Goal: Complete application form: Complete application form

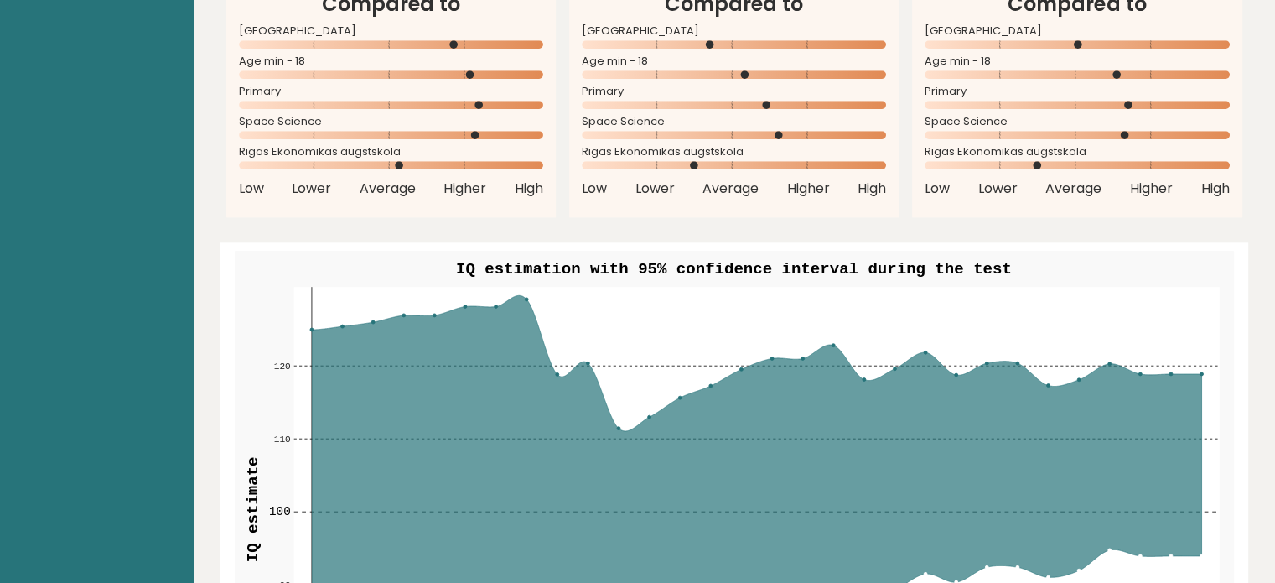
scroll to position [1676, 0]
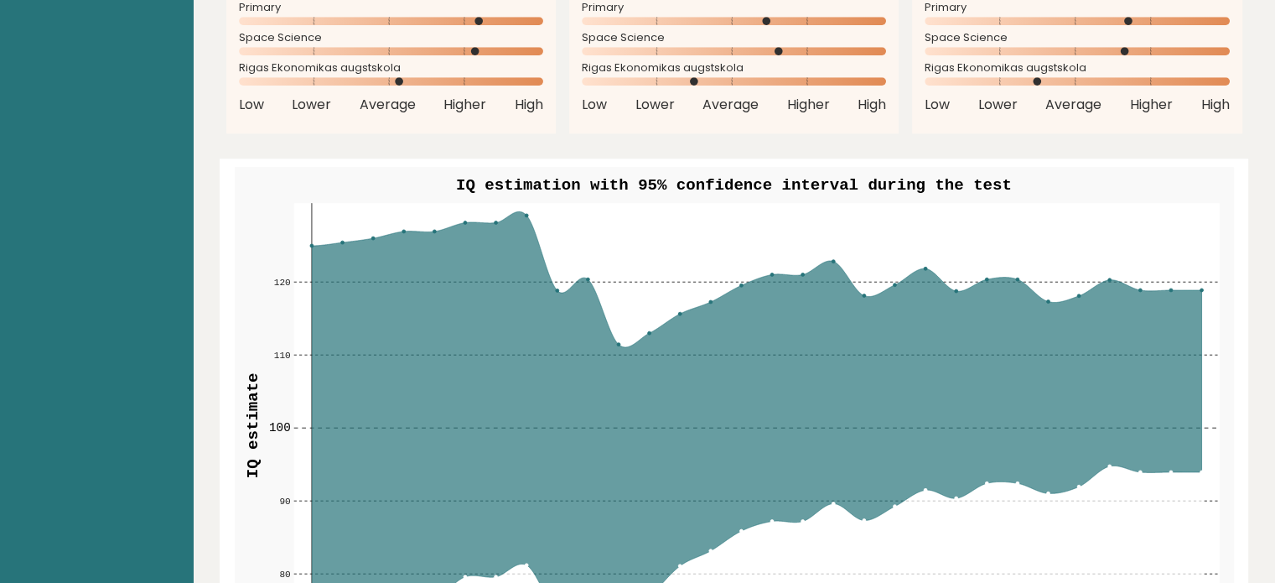
click at [573, 314] on icon at bounding box center [756, 424] width 891 height 427
click at [479, 367] on icon at bounding box center [756, 424] width 891 height 427
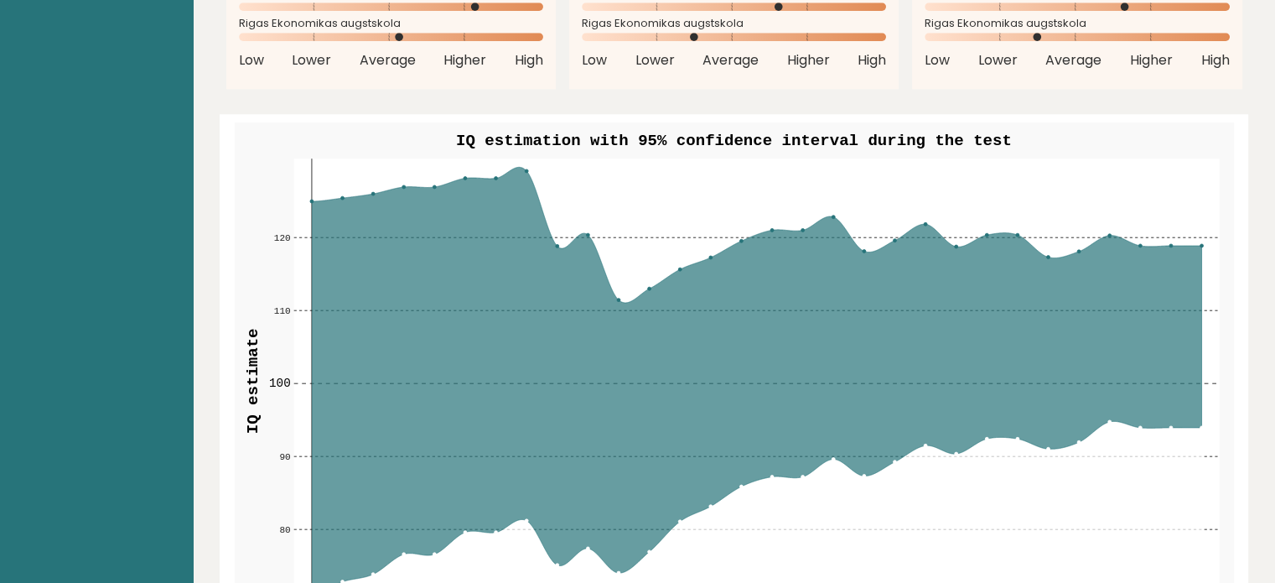
scroll to position [1760, 0]
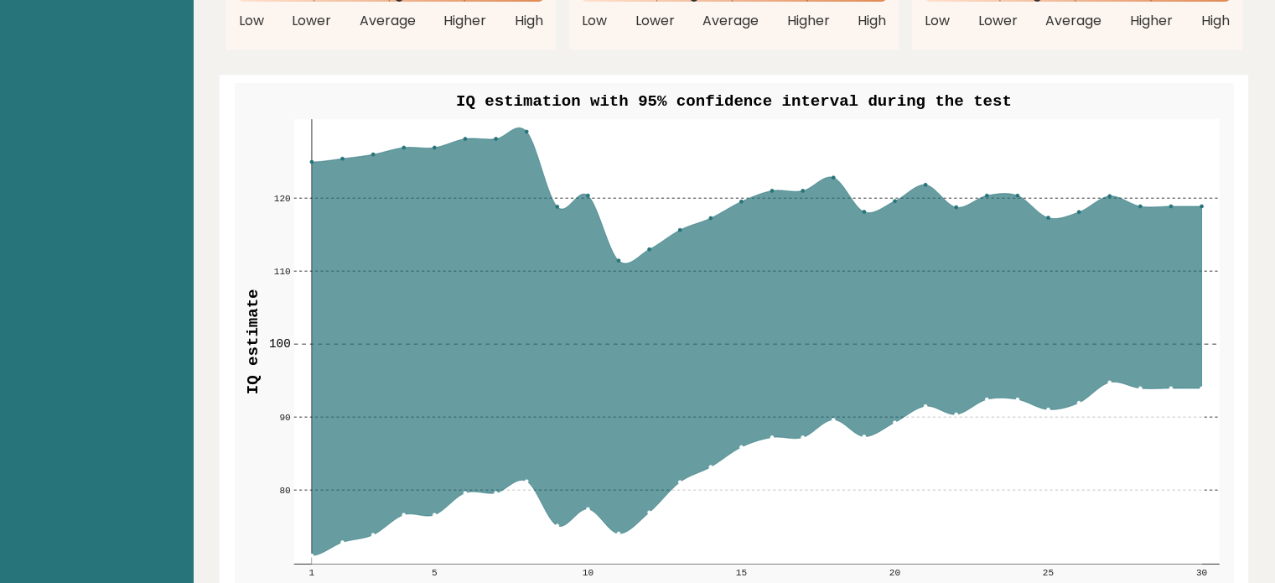
click at [522, 138] on icon at bounding box center [756, 340] width 891 height 427
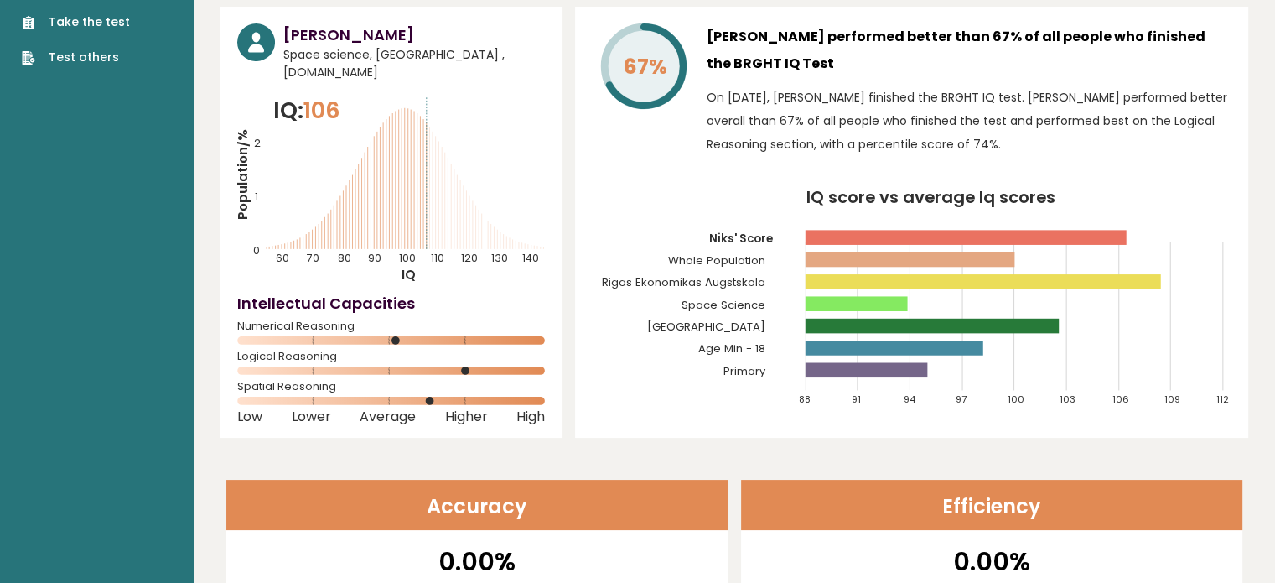
scroll to position [0, 0]
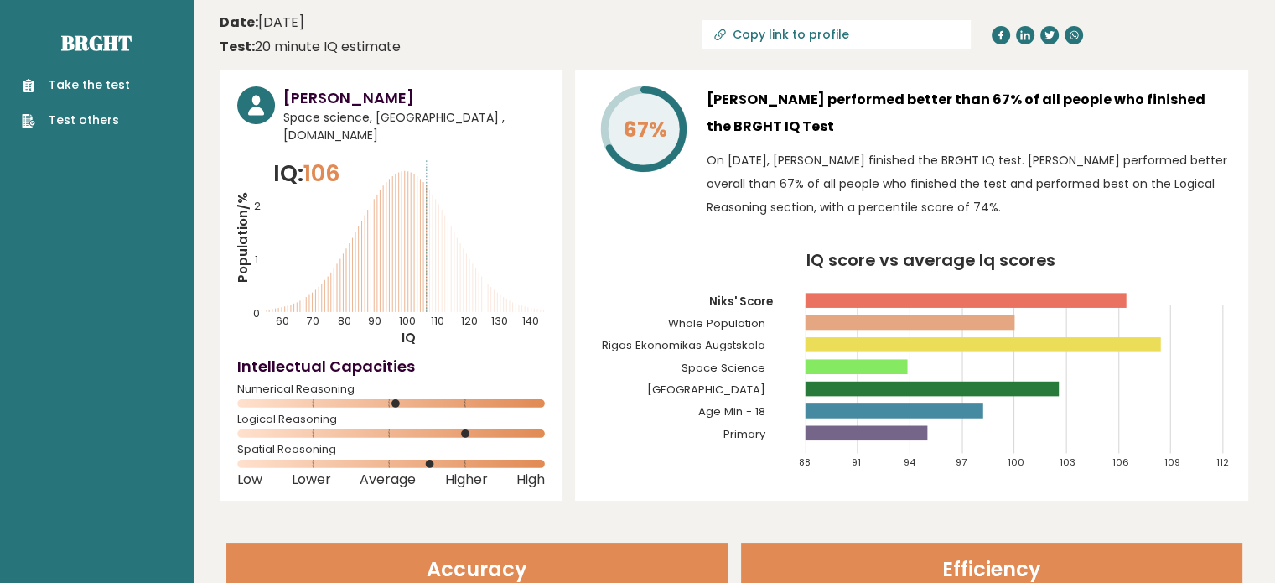
click at [83, 83] on link "Take the test" at bounding box center [76, 85] width 108 height 18
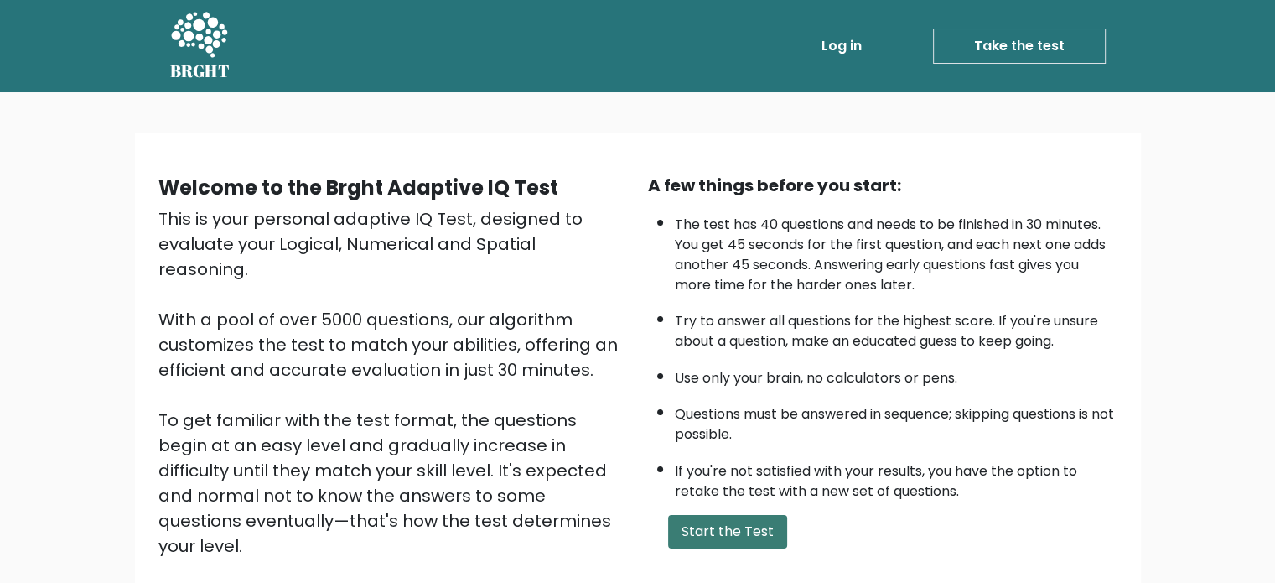
click at [745, 524] on button "Start the Test" at bounding box center [727, 532] width 119 height 34
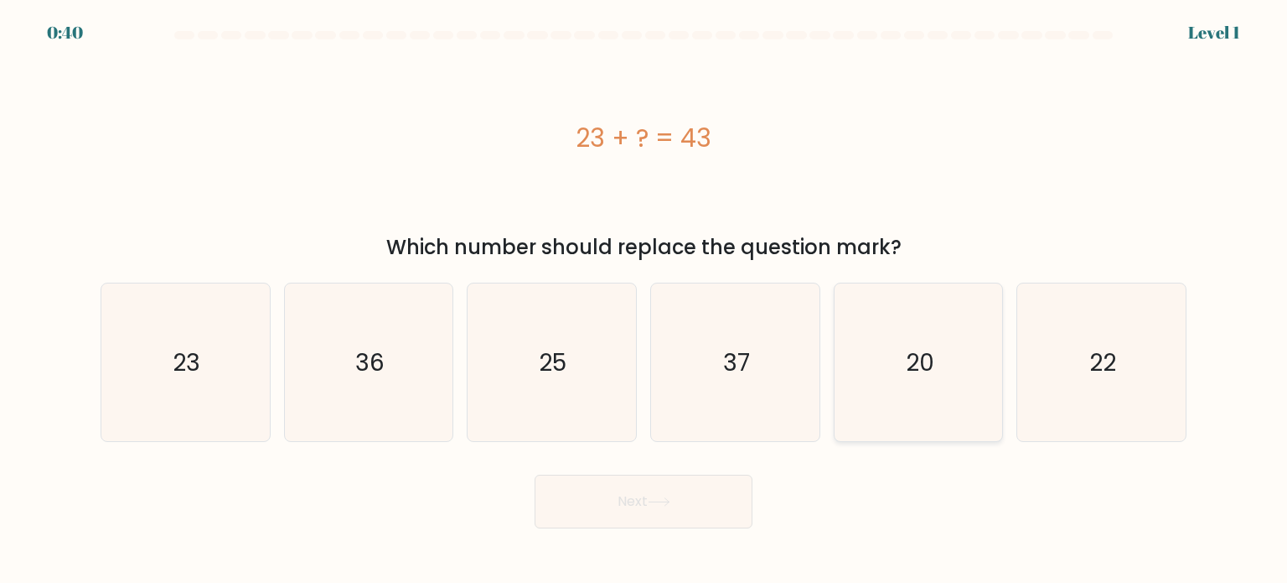
click at [925, 349] on text "20" at bounding box center [920, 362] width 28 height 34
click at [645, 300] on input "e. 20" at bounding box center [644, 296] width 1 height 8
radio input "true"
click at [638, 507] on button "Next" at bounding box center [644, 501] width 218 height 54
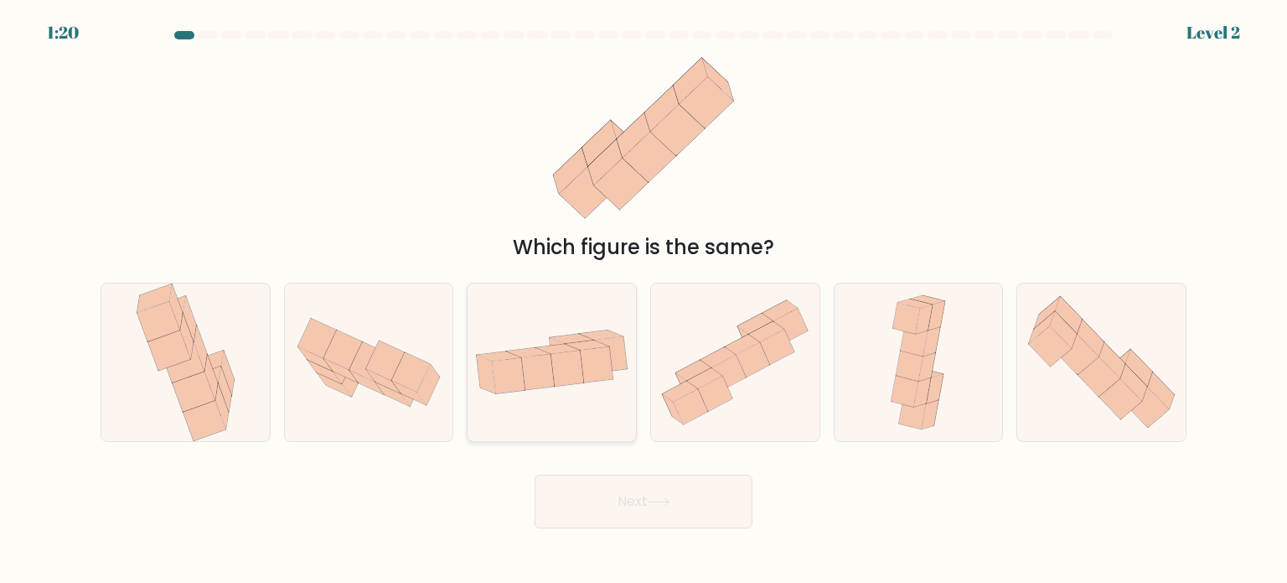
click at [525, 367] on icon at bounding box center [537, 371] width 33 height 35
click at [644, 300] on input "c." at bounding box center [644, 296] width 1 height 8
radio input "true"
click at [616, 497] on button "Next" at bounding box center [644, 501] width 218 height 54
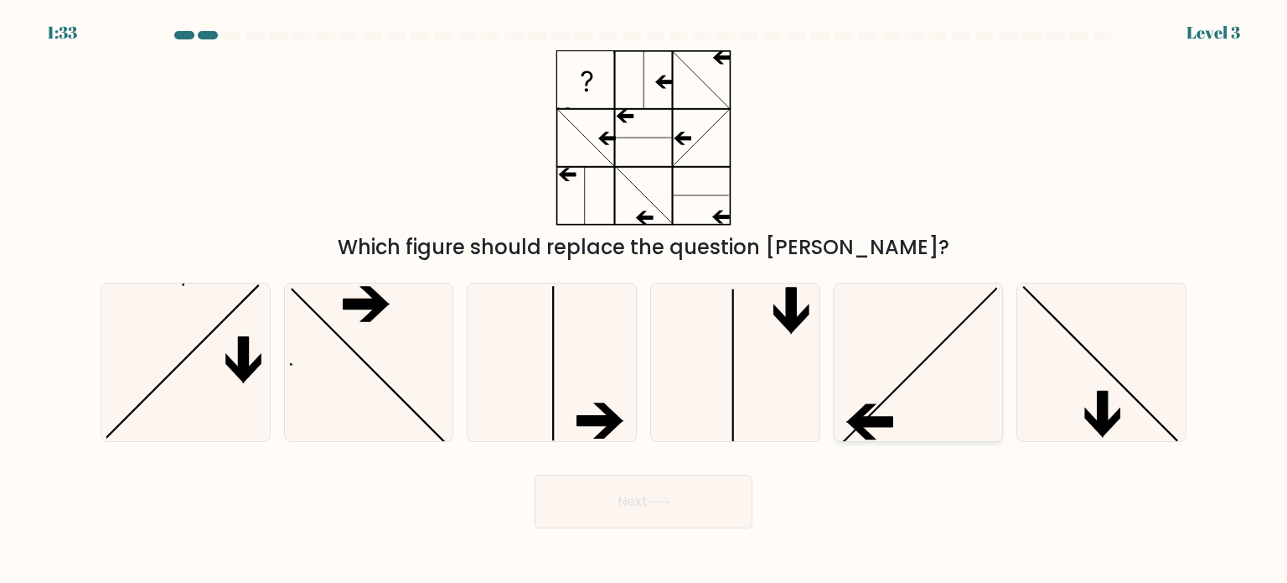
click at [873, 361] on icon at bounding box center [919, 362] width 158 height 158
click at [645, 300] on input "e." at bounding box center [644, 296] width 1 height 8
radio input "true"
click at [651, 506] on button "Next" at bounding box center [644, 501] width 218 height 54
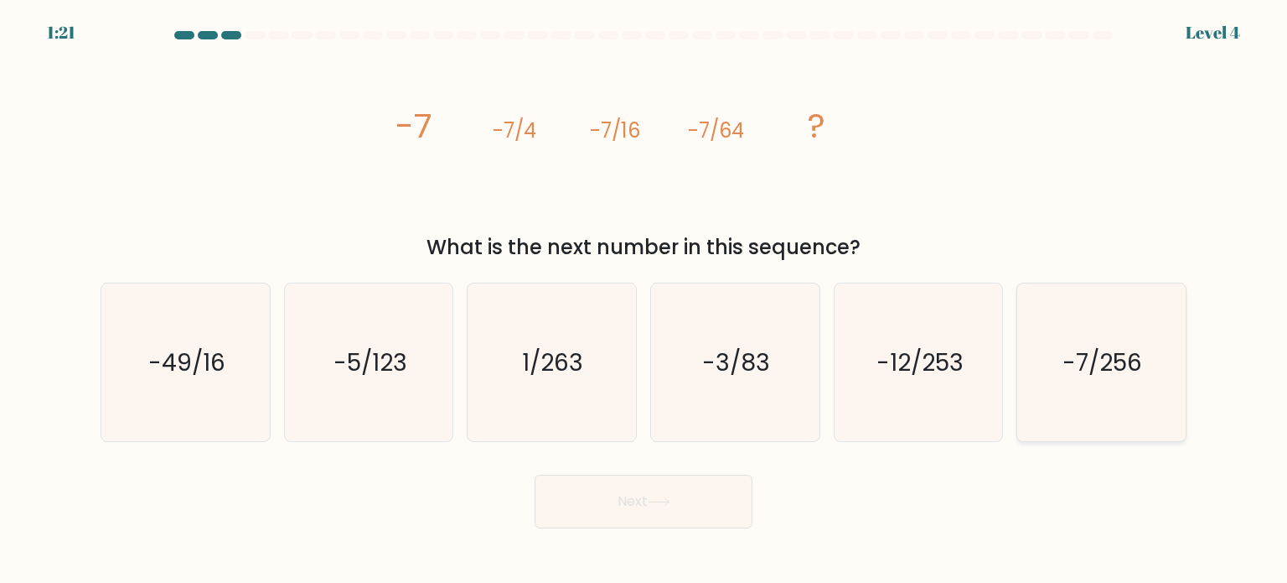
click at [1142, 362] on text "-7/256" at bounding box center [1104, 362] width 80 height 34
click at [645, 300] on input "f. -7/256" at bounding box center [644, 296] width 1 height 8
radio input "true"
click at [586, 515] on button "Next" at bounding box center [644, 501] width 218 height 54
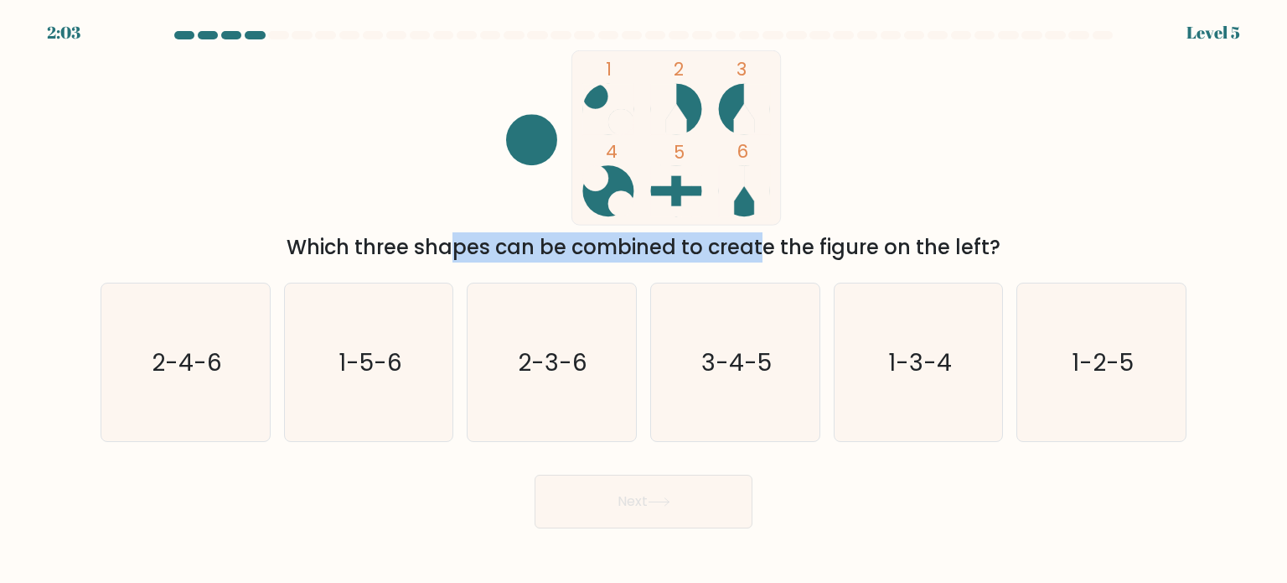
drag, startPoint x: 305, startPoint y: 241, endPoint x: 642, endPoint y: 238, distance: 337.0
click at [640, 238] on div "Which three shapes can be combined to create the figure on the left?" at bounding box center [644, 247] width 1066 height 30
drag, startPoint x: 676, startPoint y: 233, endPoint x: 1002, endPoint y: 215, distance: 326.6
click at [1002, 215] on div "1 2 3 4 5 6 Which three shapes can be combined to create the figure on the left?" at bounding box center [644, 156] width 1106 height 212
click at [977, 168] on div "1 2 3 4 5 6 Which three shapes can be combined to create the figure on the left?" at bounding box center [644, 156] width 1106 height 212
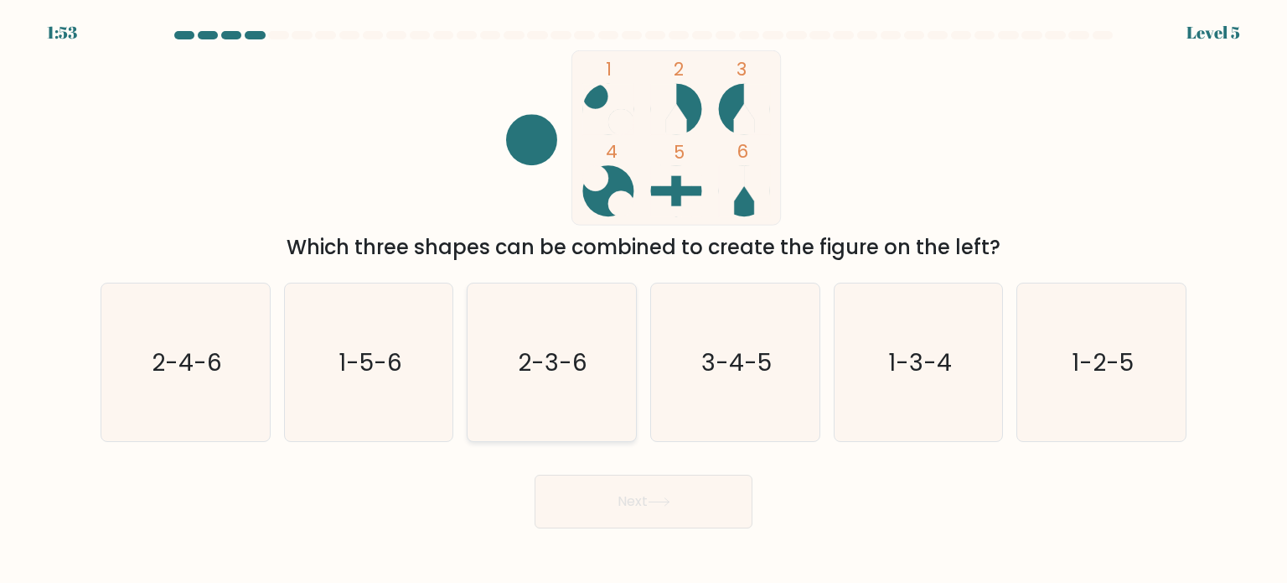
click at [593, 385] on icon "2-3-6" at bounding box center [552, 362] width 158 height 158
click at [644, 300] on input "c. 2-3-6" at bounding box center [644, 296] width 1 height 8
radio input "true"
click at [677, 535] on body "1:52 Level 5" at bounding box center [643, 291] width 1287 height 583
click at [685, 501] on button "Next" at bounding box center [644, 501] width 218 height 54
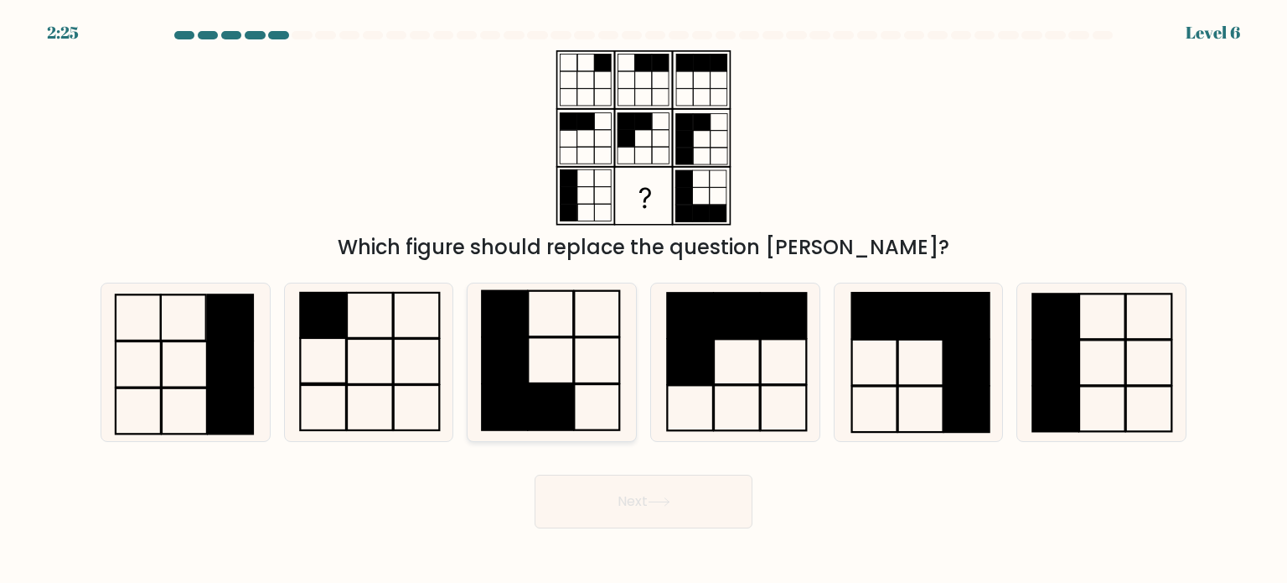
click at [609, 367] on icon at bounding box center [552, 362] width 158 height 158
click at [644, 300] on input "c." at bounding box center [644, 296] width 1 height 8
radio input "true"
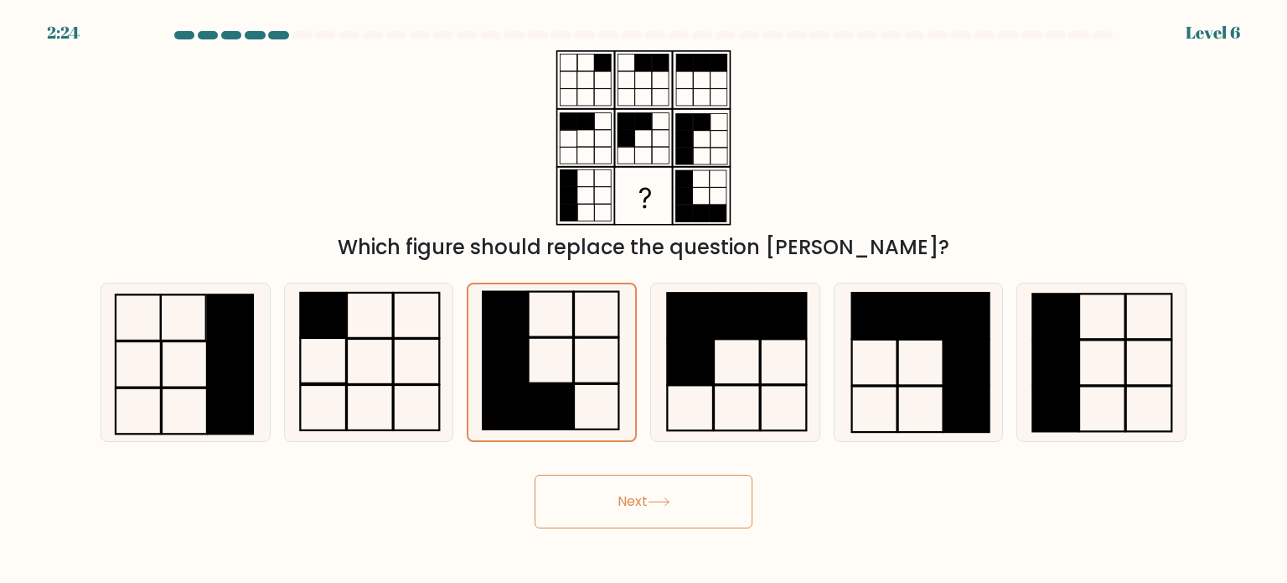
click at [658, 498] on icon at bounding box center [659, 501] width 23 height 9
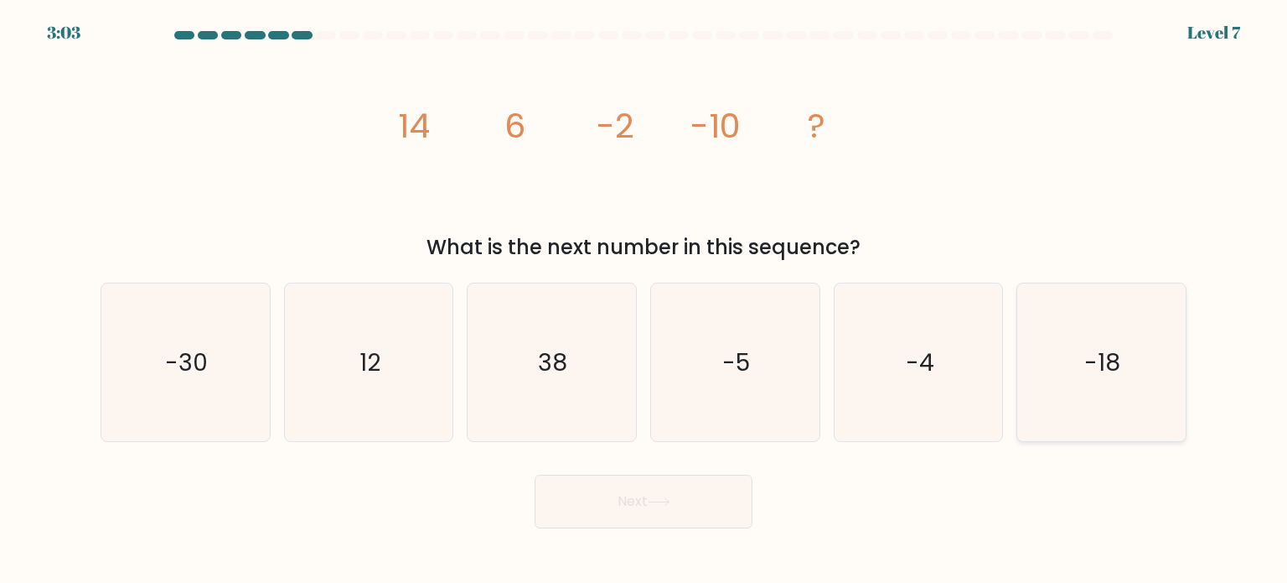
click at [1090, 371] on text "-18" at bounding box center [1103, 362] width 36 height 34
click at [645, 300] on input "f. -18" at bounding box center [644, 296] width 1 height 8
radio input "true"
click at [620, 525] on button "Next" at bounding box center [644, 501] width 218 height 54
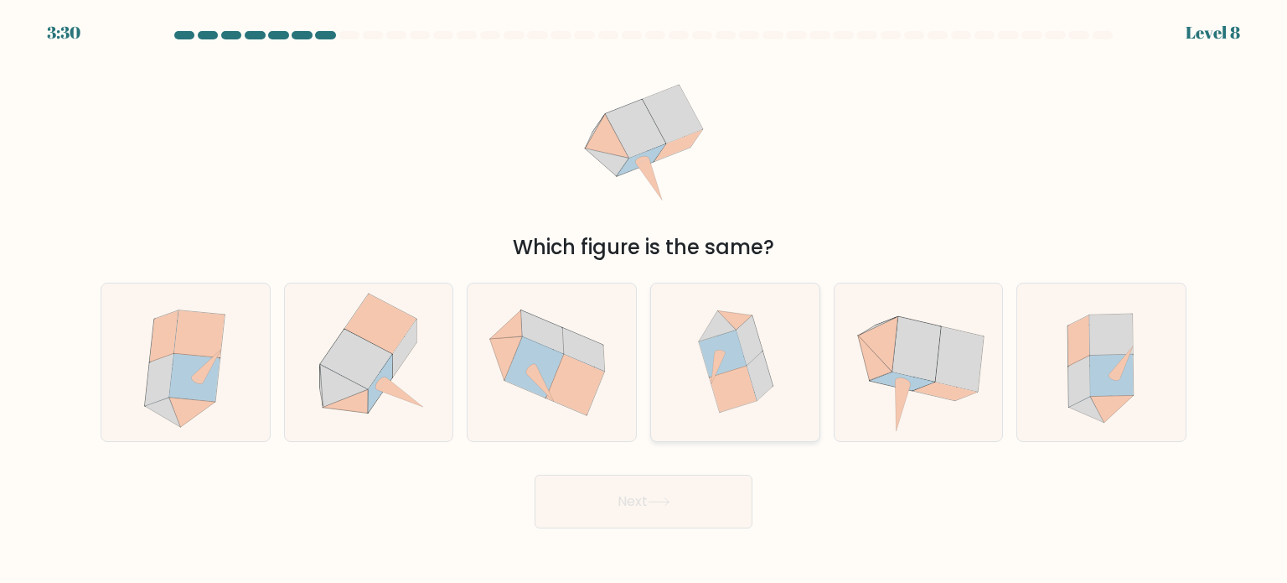
click at [711, 351] on icon at bounding box center [723, 352] width 48 height 47
click at [645, 300] on input "d." at bounding box center [644, 296] width 1 height 8
radio input "true"
click at [674, 493] on button "Next" at bounding box center [644, 501] width 218 height 54
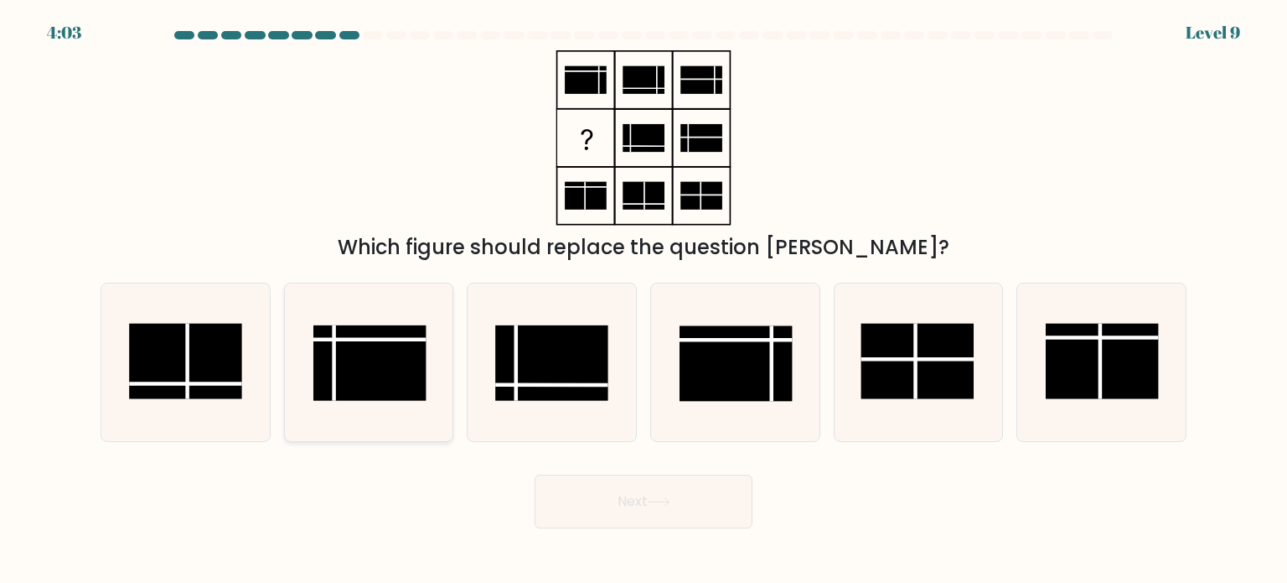
click at [362, 381] on rect at bounding box center [369, 361] width 113 height 75
click at [644, 300] on input "b." at bounding box center [644, 296] width 1 height 8
radio input "true"
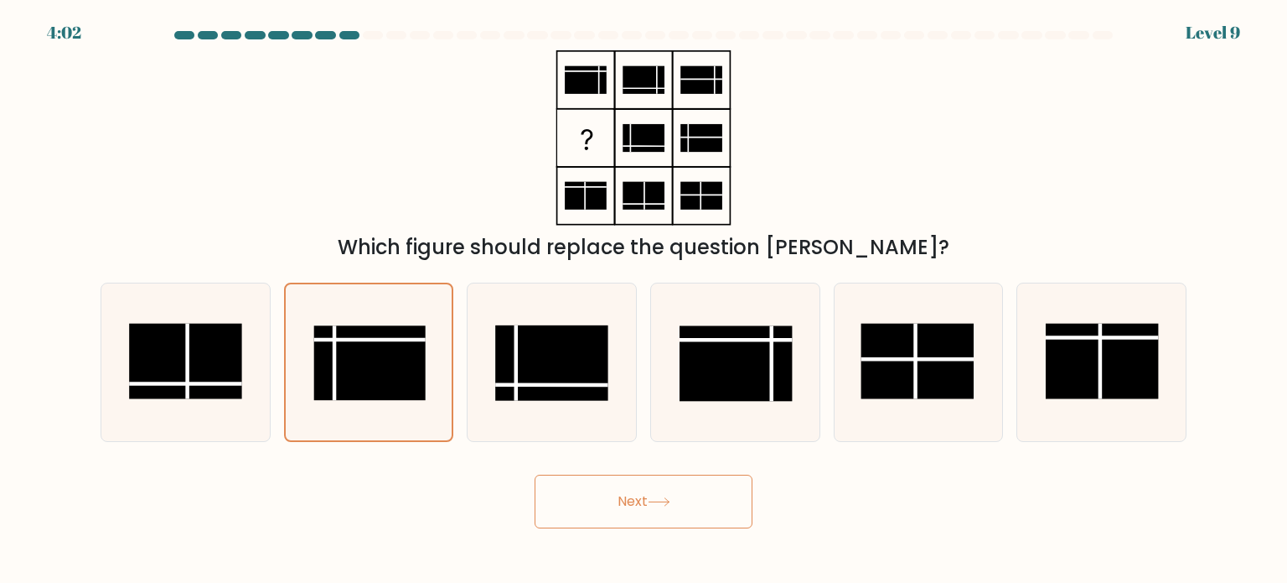
click at [724, 505] on button "Next" at bounding box center [644, 501] width 218 height 54
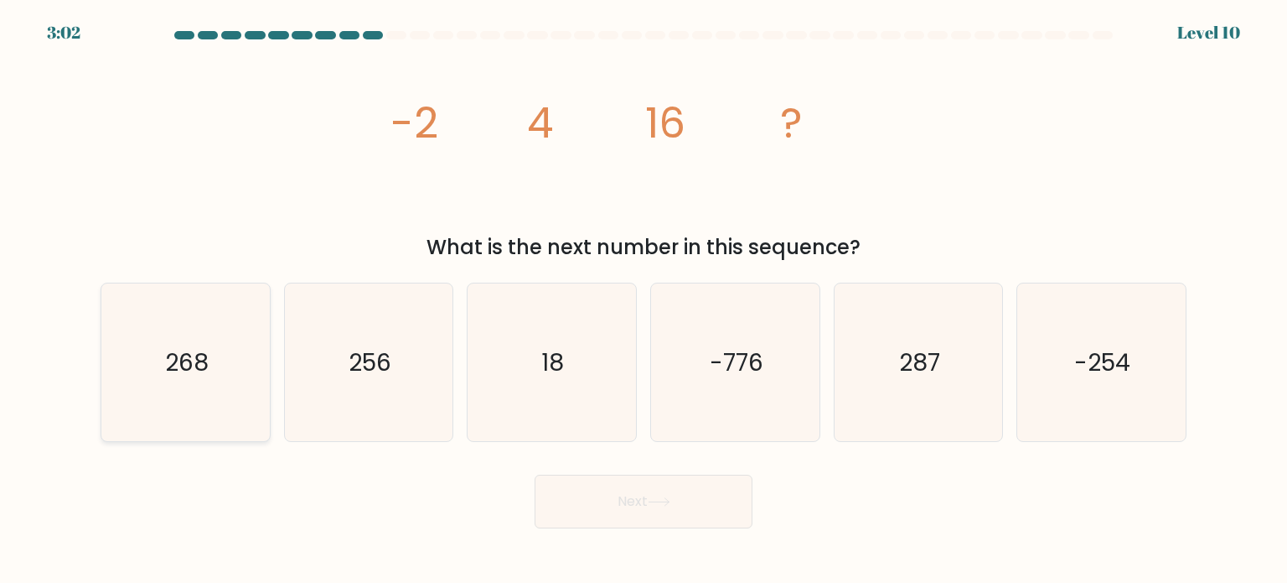
click at [178, 382] on icon "268" at bounding box center [185, 362] width 158 height 158
click at [644, 300] on input "a. 268" at bounding box center [644, 296] width 1 height 8
radio input "true"
click at [696, 502] on button "Next" at bounding box center [644, 501] width 218 height 54
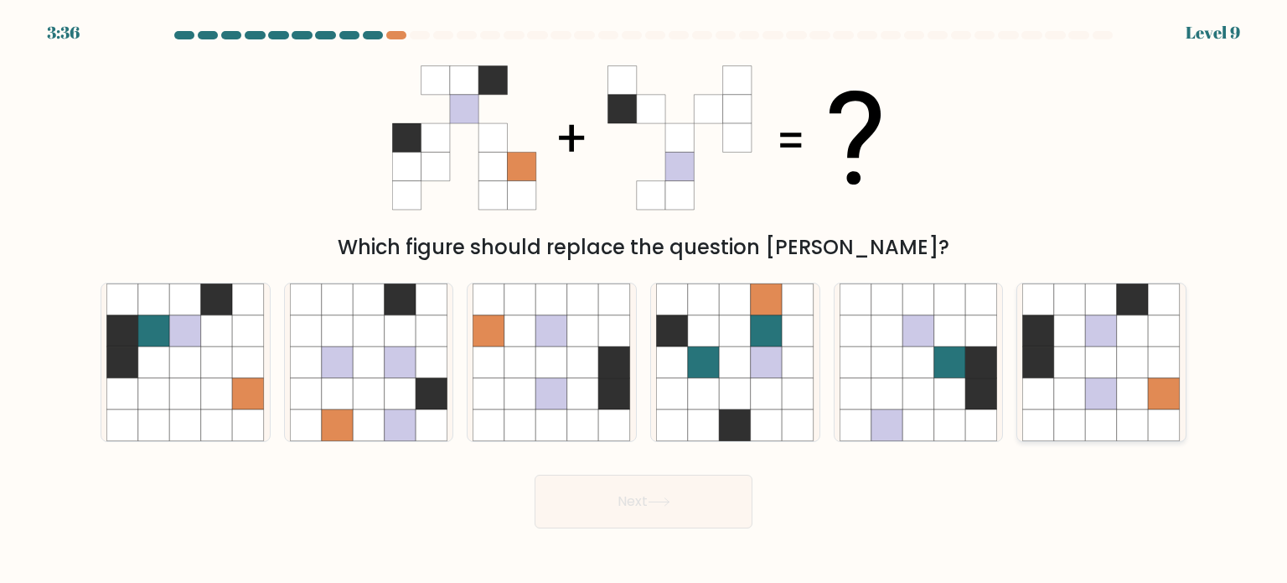
click at [1061, 361] on icon at bounding box center [1070, 362] width 32 height 32
click at [645, 300] on input "f." at bounding box center [644, 296] width 1 height 8
radio input "true"
click at [714, 499] on button "Next" at bounding box center [644, 501] width 218 height 54
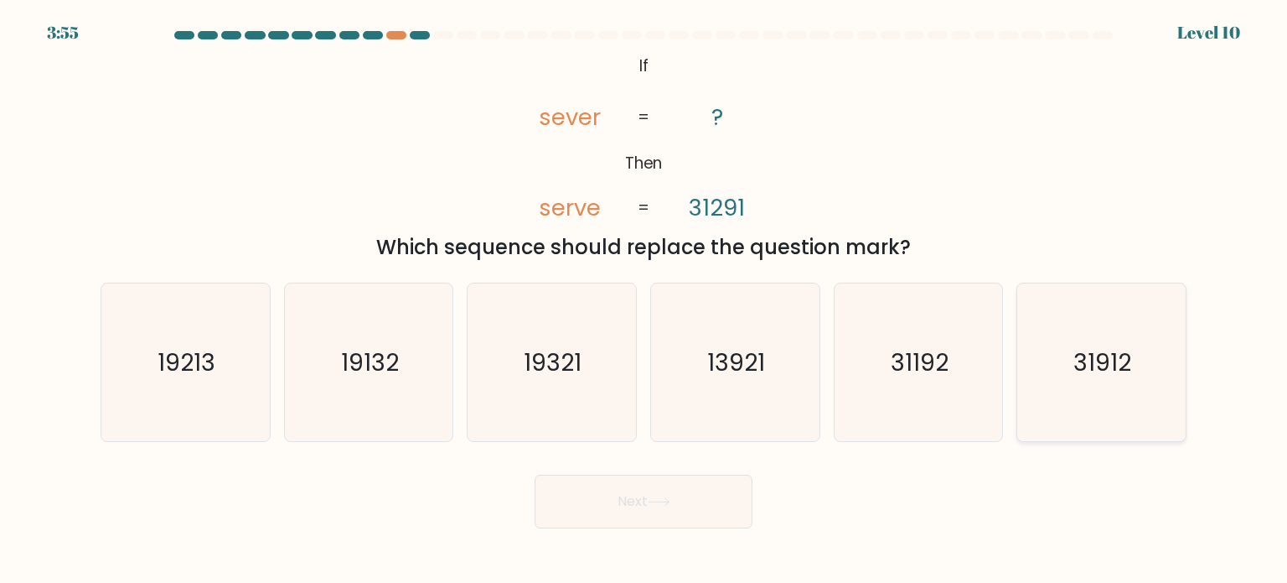
click at [1085, 368] on text "31912" at bounding box center [1104, 362] width 58 height 34
click at [645, 300] on input "f. 31912" at bounding box center [644, 296] width 1 height 8
radio input "true"
click at [595, 484] on button "Next" at bounding box center [644, 501] width 218 height 54
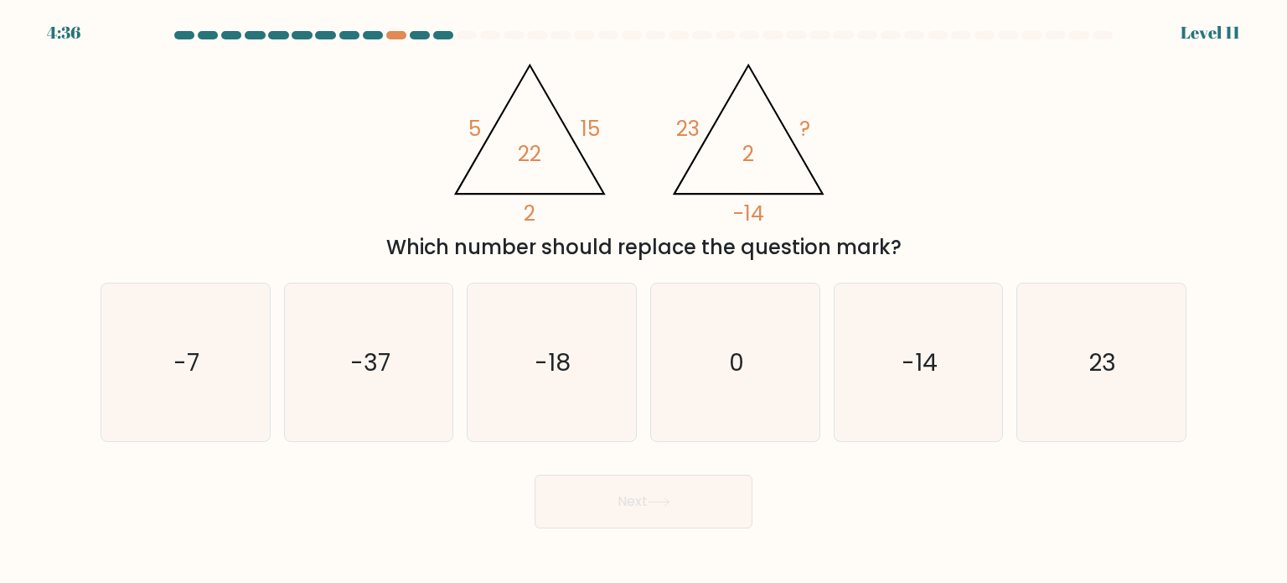
click at [396, 28] on div "4:36 Level 11" at bounding box center [643, 22] width 1287 height 45
click at [399, 37] on div at bounding box center [396, 35] width 20 height 8
click at [401, 36] on div at bounding box center [396, 35] width 20 height 8
click at [1123, 368] on icon "23" at bounding box center [1102, 362] width 158 height 158
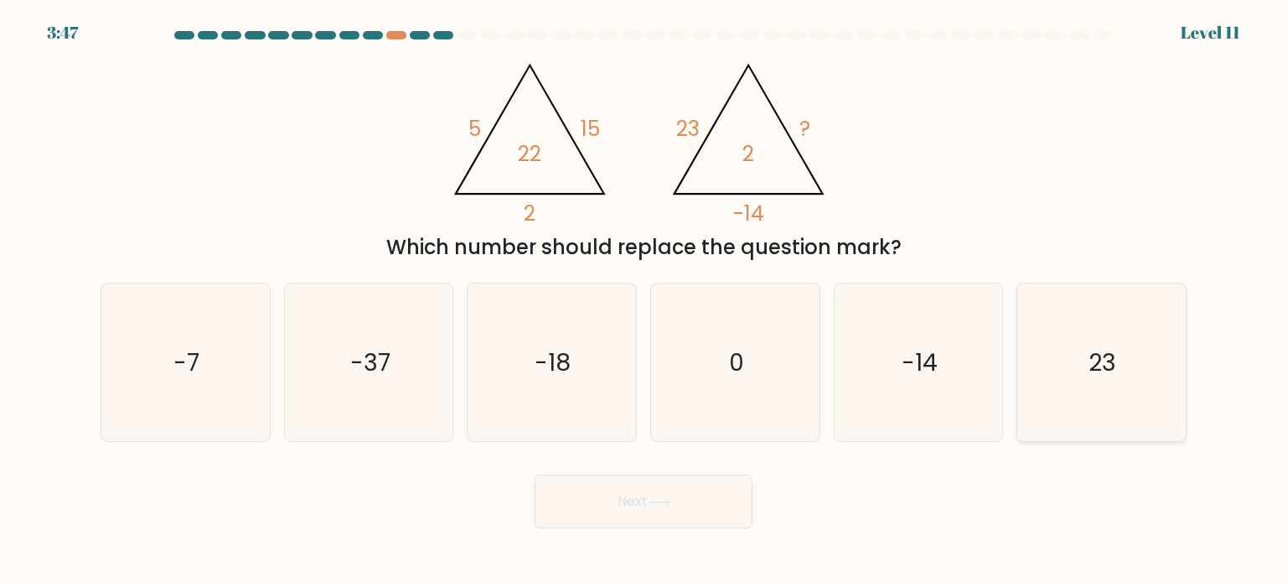
click at [645, 300] on input "f. 23" at bounding box center [644, 296] width 1 height 8
radio input "true"
click at [1091, 380] on icon "23" at bounding box center [1101, 362] width 156 height 156
click at [645, 300] on input "f. 23" at bounding box center [644, 296] width 1 height 8
click at [728, 385] on icon "0" at bounding box center [735, 362] width 158 height 158
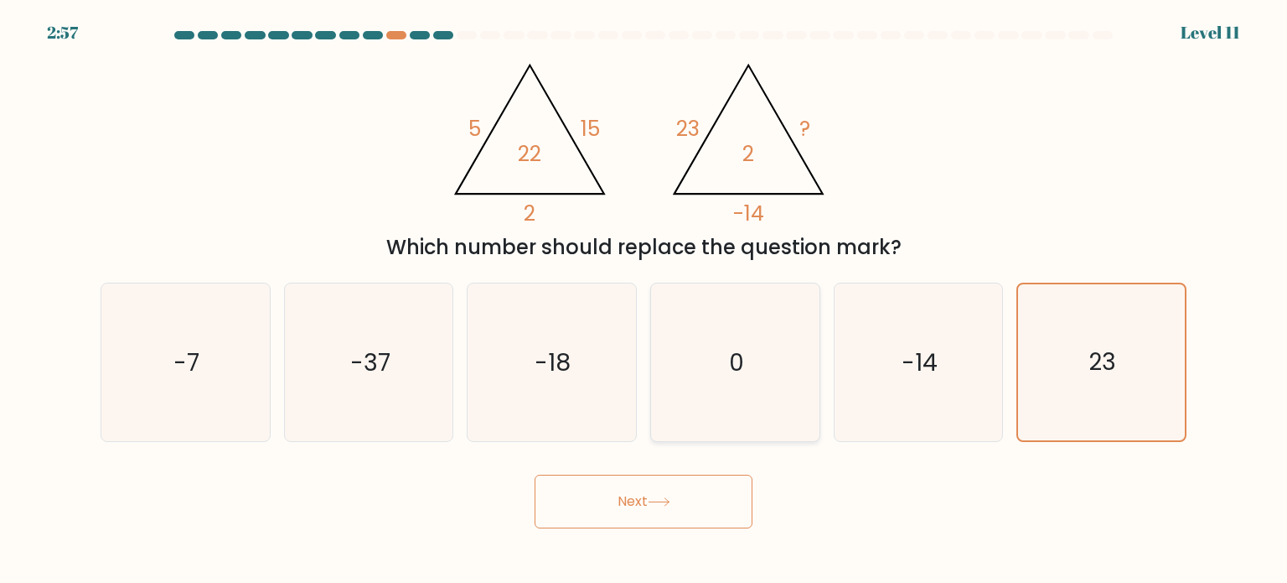
click at [645, 300] on input "d. 0" at bounding box center [644, 296] width 1 height 8
radio input "true"
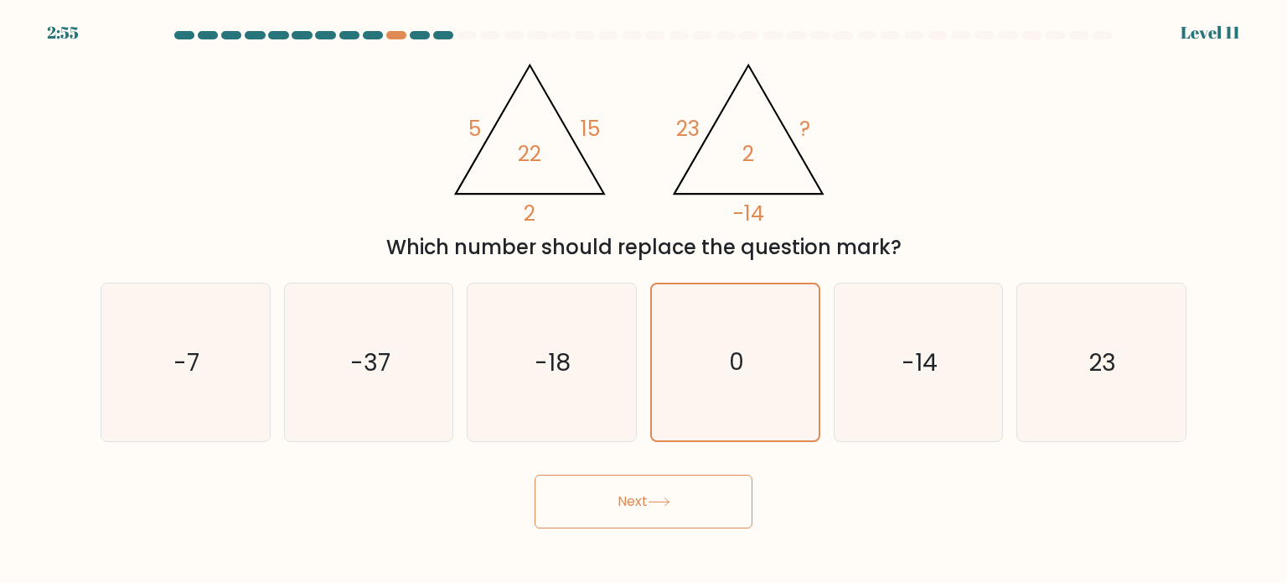
click at [715, 500] on button "Next" at bounding box center [644, 501] width 218 height 54
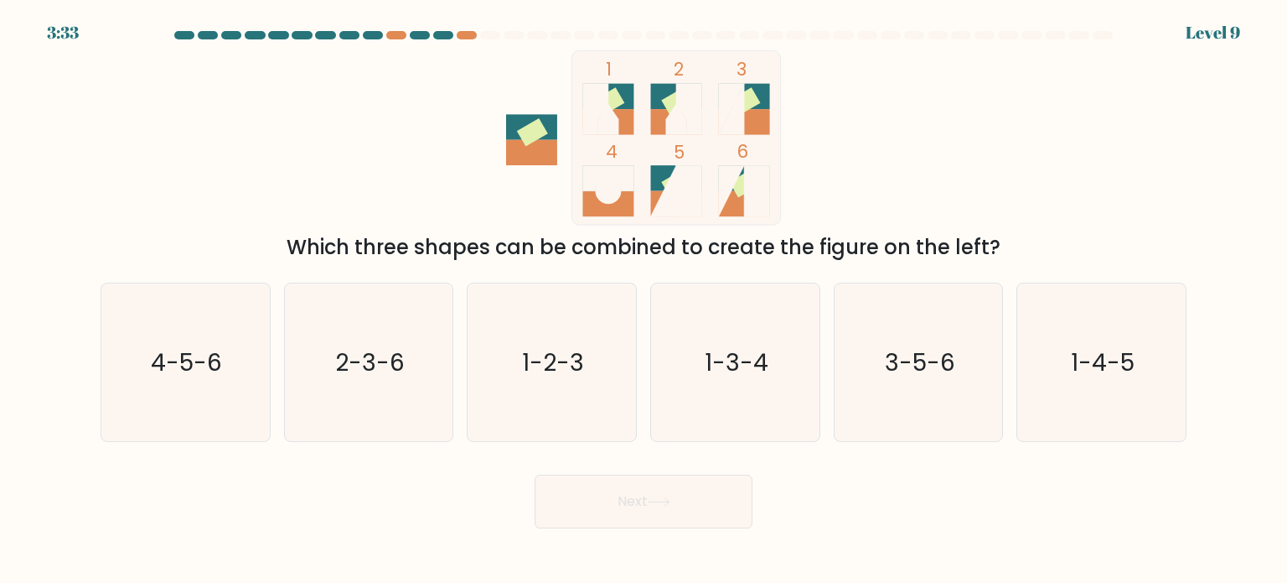
drag, startPoint x: 438, startPoint y: 244, endPoint x: 1014, endPoint y: 253, distance: 575.9
click at [1014, 253] on div "Which three shapes can be combined to create the figure on the left?" at bounding box center [644, 247] width 1066 height 30
click at [888, 339] on icon "3-5-6" at bounding box center [919, 362] width 158 height 158
click at [645, 300] on input "e. 3-5-6" at bounding box center [644, 296] width 1 height 8
radio input "true"
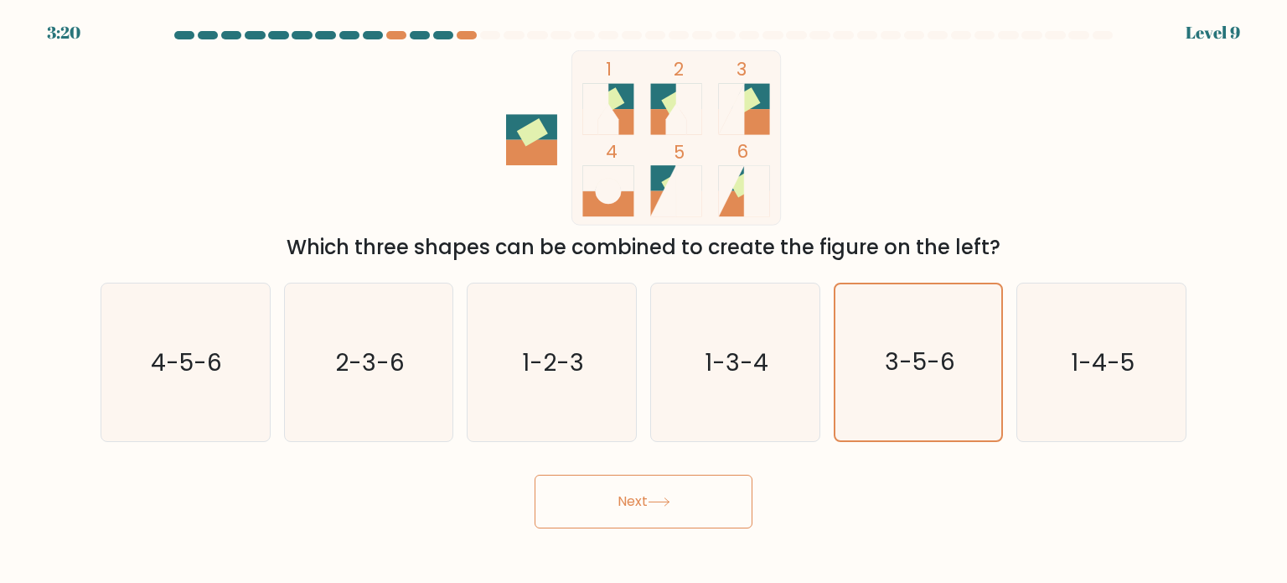
click at [704, 502] on button "Next" at bounding box center [644, 501] width 218 height 54
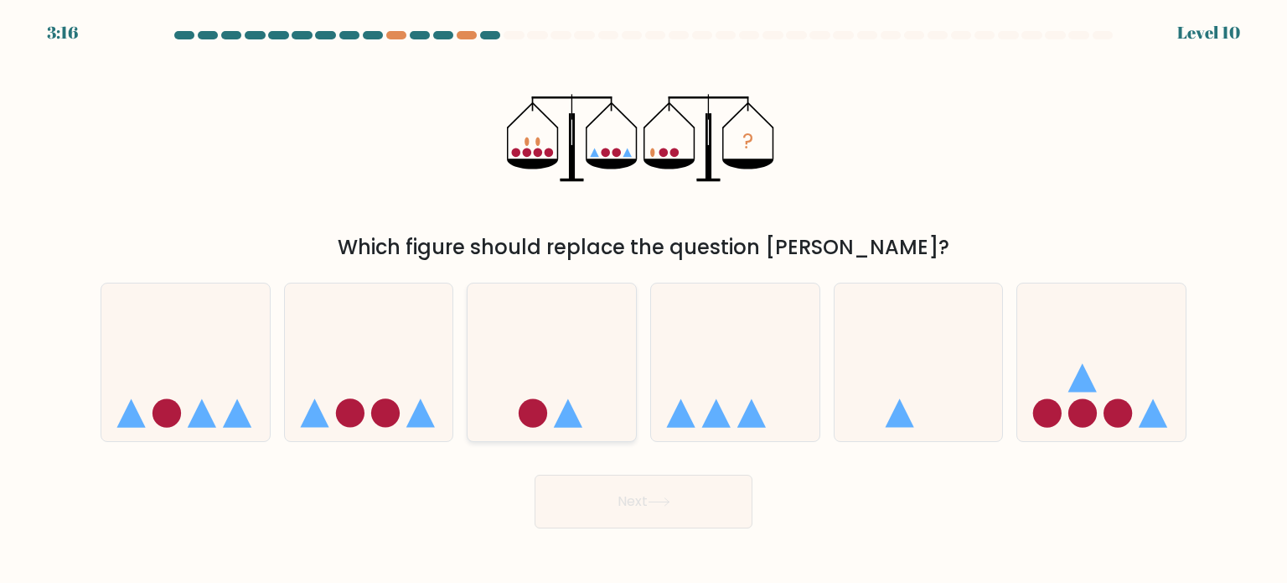
click at [536, 359] on icon at bounding box center [552, 362] width 168 height 139
click at [644, 300] on input "c." at bounding box center [644, 296] width 1 height 8
radio input "true"
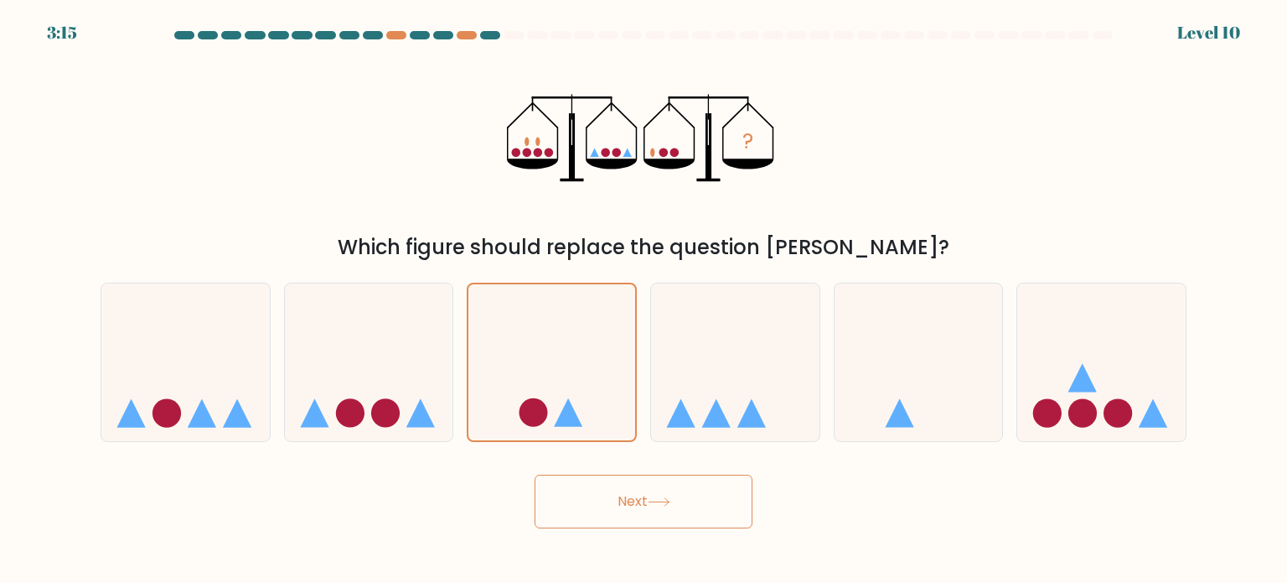
click at [637, 499] on button "Next" at bounding box center [644, 501] width 218 height 54
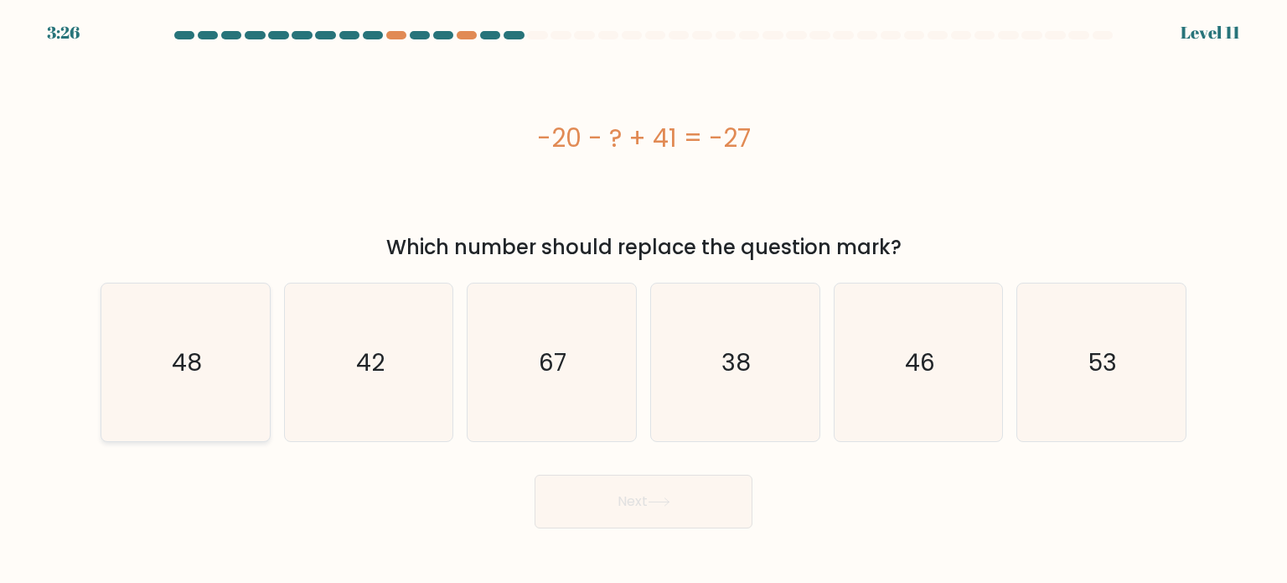
drag, startPoint x: 118, startPoint y: 331, endPoint x: 167, endPoint y: 375, distance: 65.3
click at [119, 333] on icon "48" at bounding box center [185, 362] width 158 height 158
click at [644, 300] on input "a. 48" at bounding box center [644, 296] width 1 height 8
radio input "true"
click at [717, 519] on button "Next" at bounding box center [644, 501] width 218 height 54
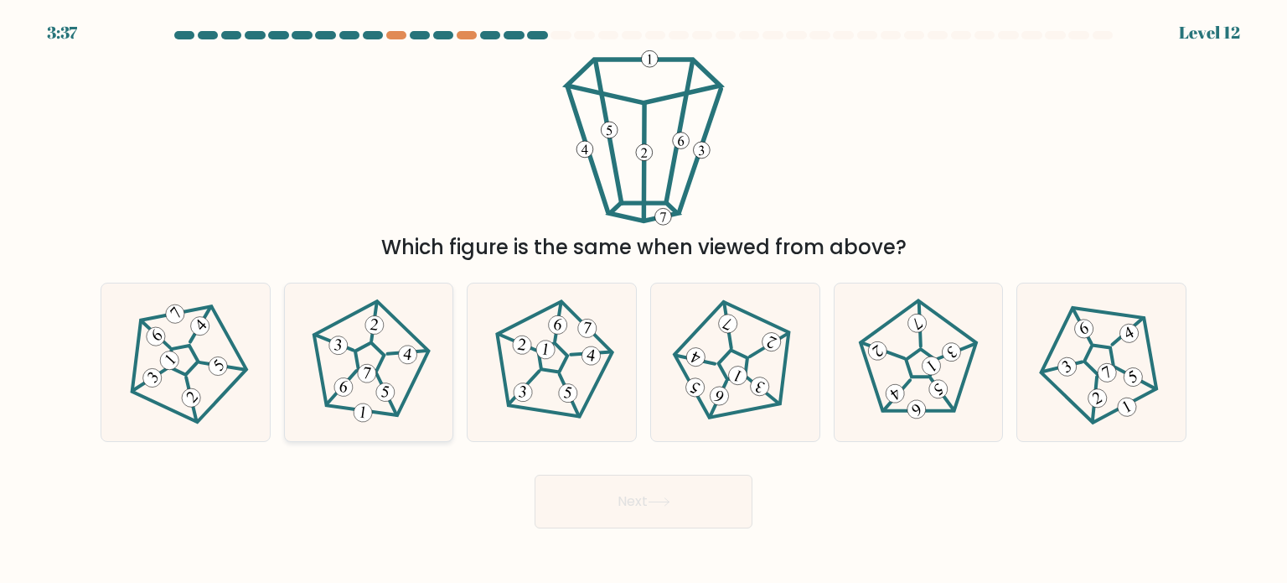
click at [416, 351] on 435 at bounding box center [407, 355] width 21 height 21
click at [644, 300] on input "b." at bounding box center [644, 296] width 1 height 8
radio input "true"
click at [636, 506] on button "Next" at bounding box center [644, 501] width 218 height 54
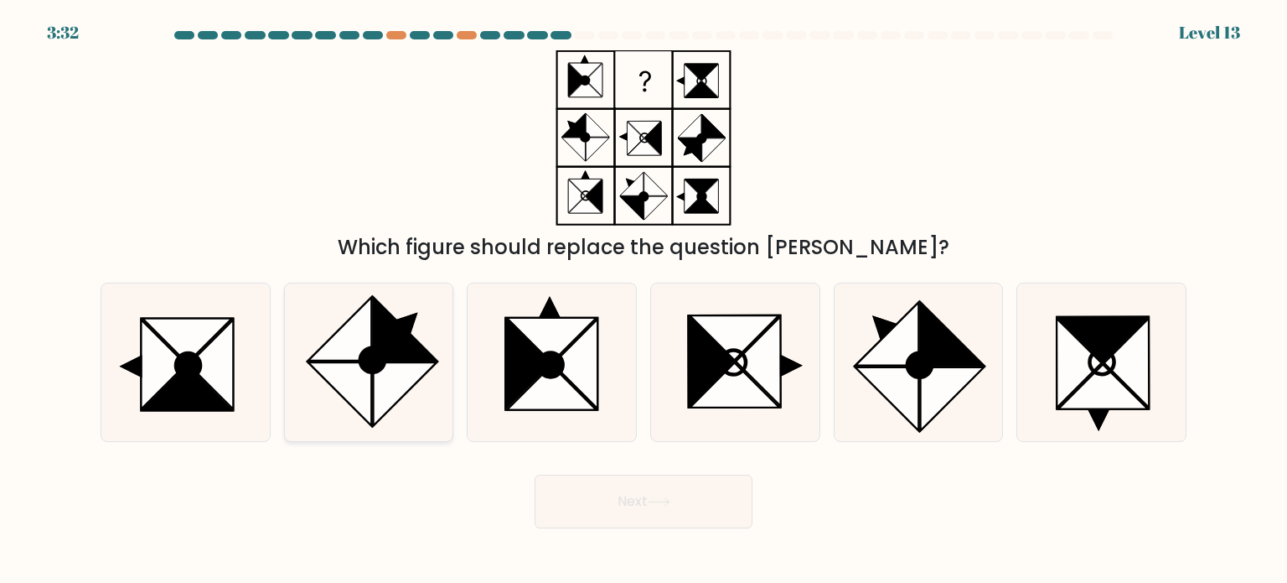
click at [342, 419] on icon at bounding box center [369, 362] width 158 height 158
click at [644, 300] on input "b." at bounding box center [644, 296] width 1 height 8
radio input "true"
click at [707, 512] on button "Next" at bounding box center [644, 501] width 218 height 54
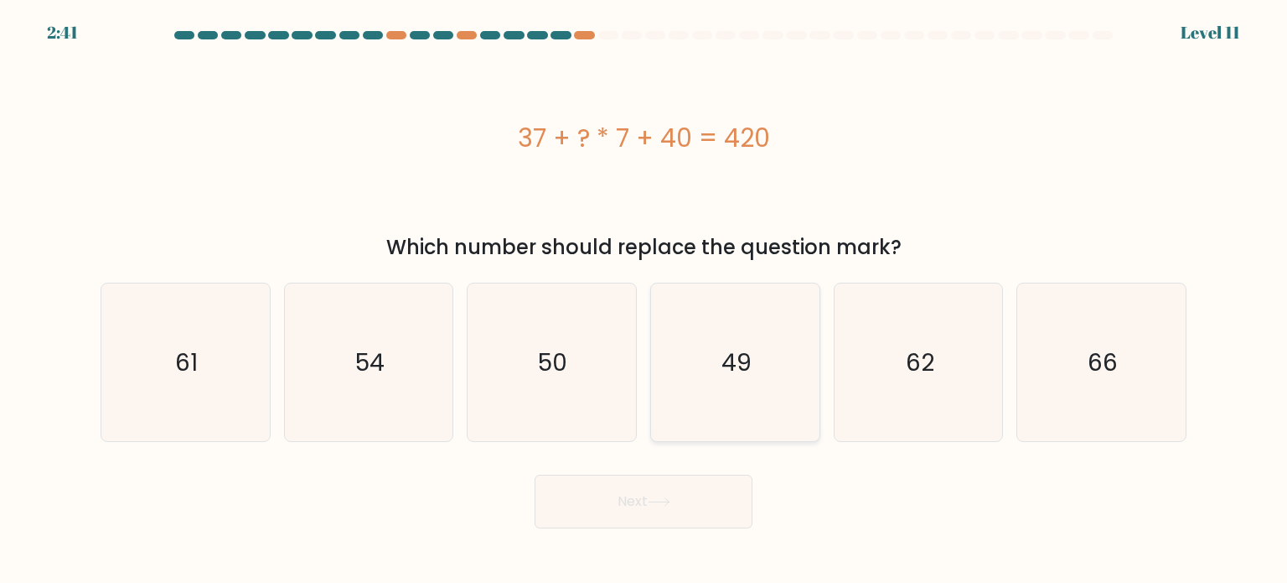
click at [738, 386] on icon "49" at bounding box center [735, 362] width 158 height 158
click at [645, 300] on input "d. 49" at bounding box center [644, 296] width 1 height 8
radio input "true"
click at [728, 512] on button "Next" at bounding box center [644, 501] width 218 height 54
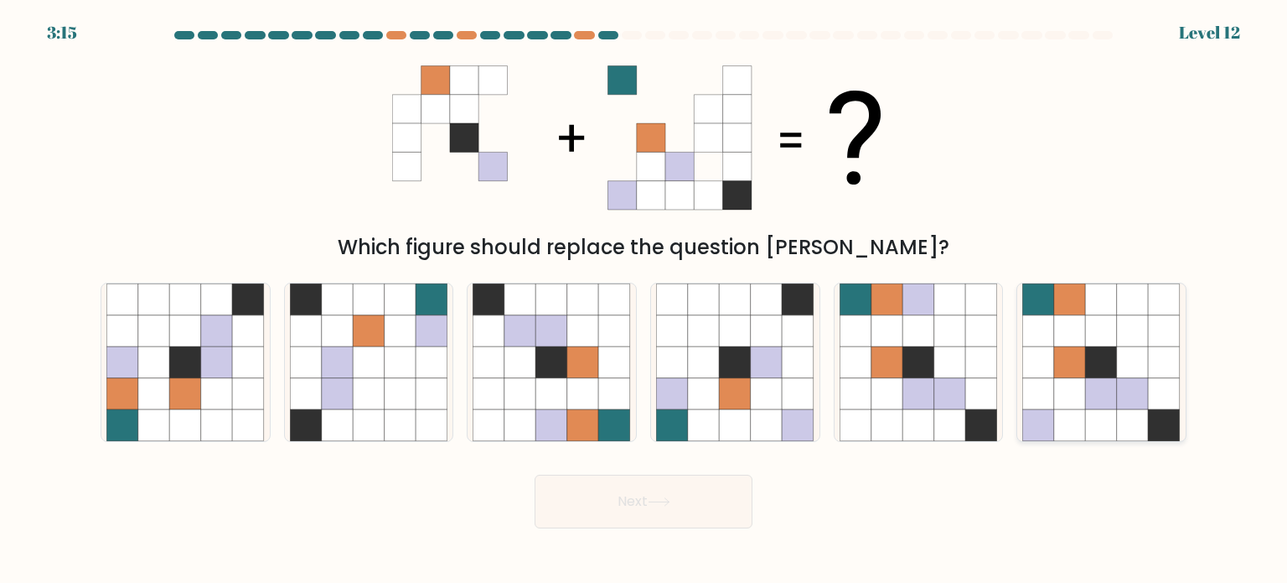
click at [1112, 351] on icon at bounding box center [1102, 362] width 32 height 32
click at [645, 300] on input "f." at bounding box center [644, 296] width 1 height 8
radio input "true"
click at [1125, 366] on icon at bounding box center [1132, 361] width 31 height 31
click at [645, 300] on input "f." at bounding box center [644, 296] width 1 height 8
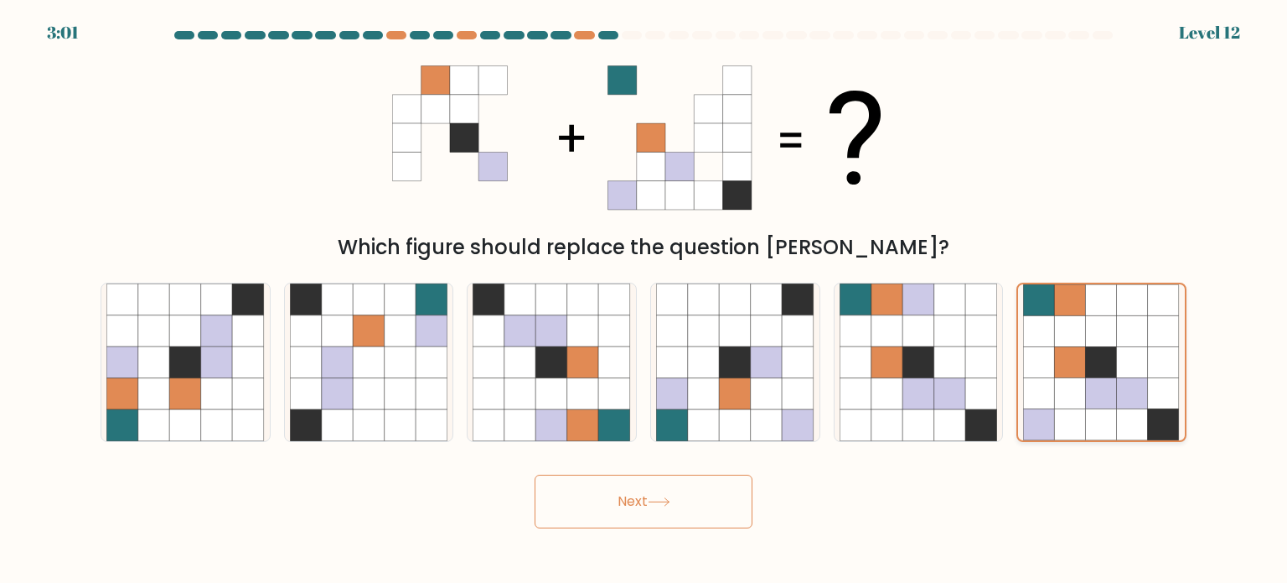
click at [1132, 383] on icon at bounding box center [1132, 392] width 31 height 31
click at [645, 300] on input "f." at bounding box center [644, 296] width 1 height 8
click at [748, 509] on button "Next" at bounding box center [644, 501] width 218 height 54
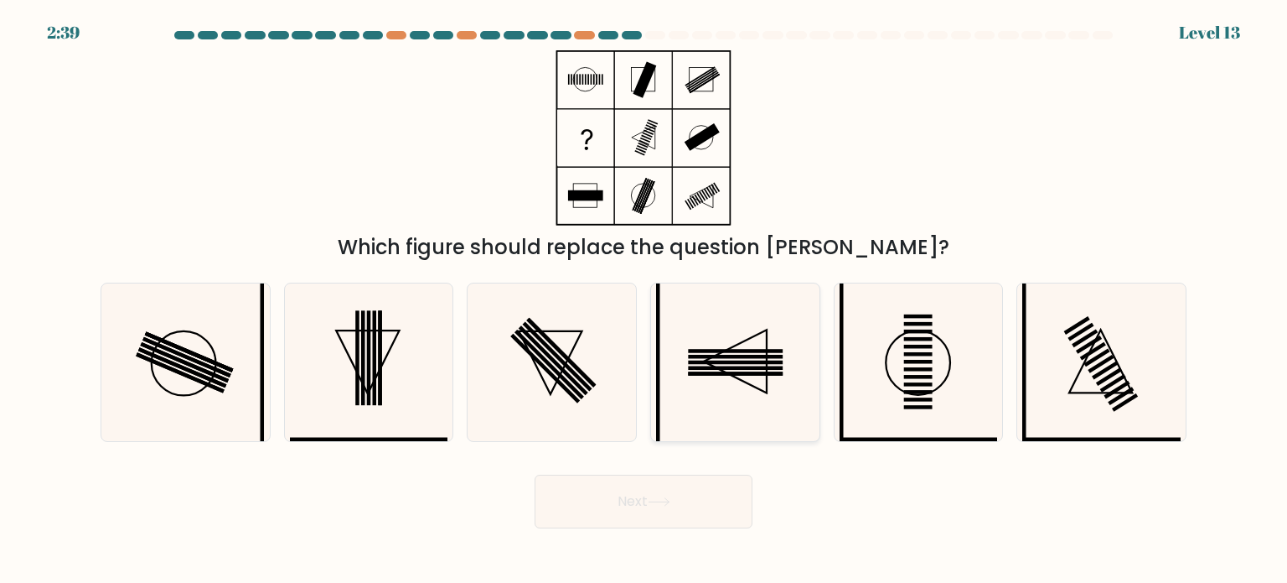
click at [740, 405] on icon at bounding box center [735, 362] width 158 height 158
click at [645, 300] on input "d." at bounding box center [644, 296] width 1 height 8
radio input "true"
drag, startPoint x: 740, startPoint y: 405, endPoint x: 713, endPoint y: 396, distance: 28.1
click at [713, 396] on icon at bounding box center [735, 362] width 156 height 156
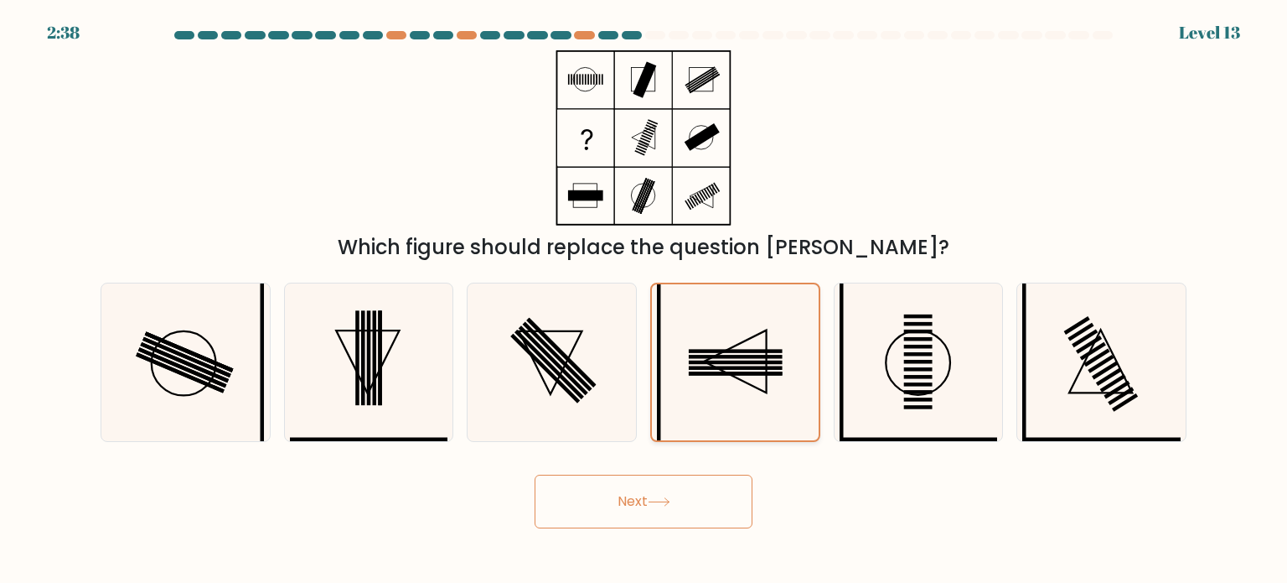
click at [645, 300] on input "d." at bounding box center [644, 296] width 1 height 8
click at [713, 396] on icon at bounding box center [735, 362] width 156 height 156
click at [645, 300] on input "d." at bounding box center [644, 296] width 1 height 8
click at [713, 396] on icon at bounding box center [735, 362] width 156 height 156
click at [645, 300] on input "d." at bounding box center [644, 296] width 1 height 8
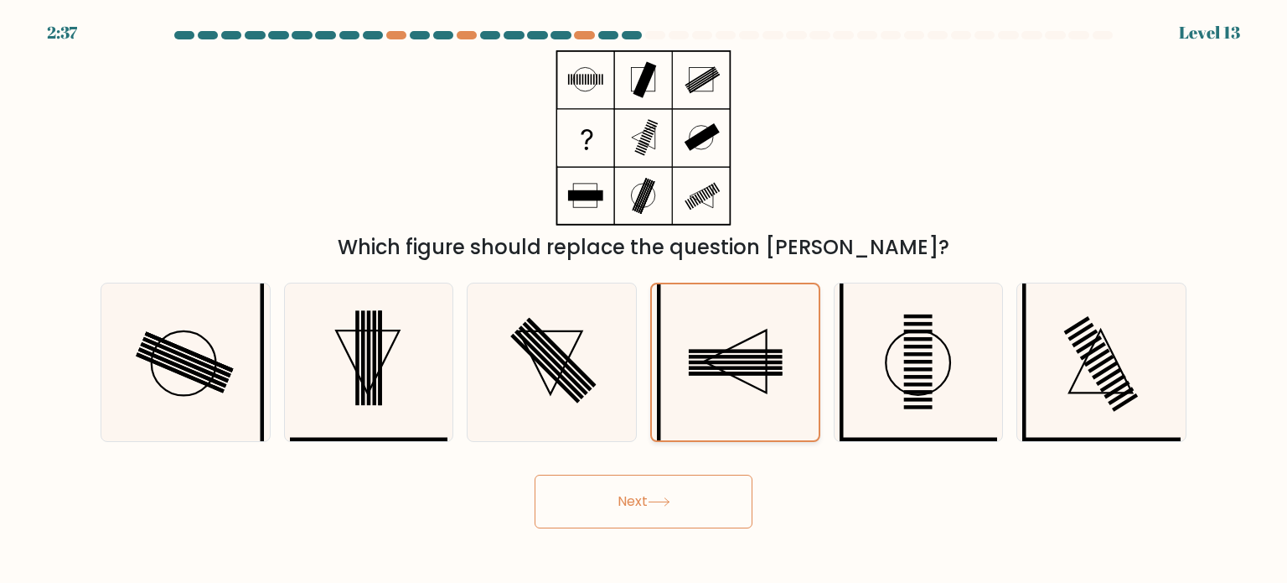
click at [713, 396] on icon at bounding box center [735, 362] width 156 height 156
click at [645, 300] on input "d." at bounding box center [644, 296] width 1 height 8
click at [713, 396] on icon at bounding box center [735, 362] width 156 height 156
click at [645, 300] on input "d." at bounding box center [644, 296] width 1 height 8
click at [684, 497] on button "Next" at bounding box center [644, 501] width 218 height 54
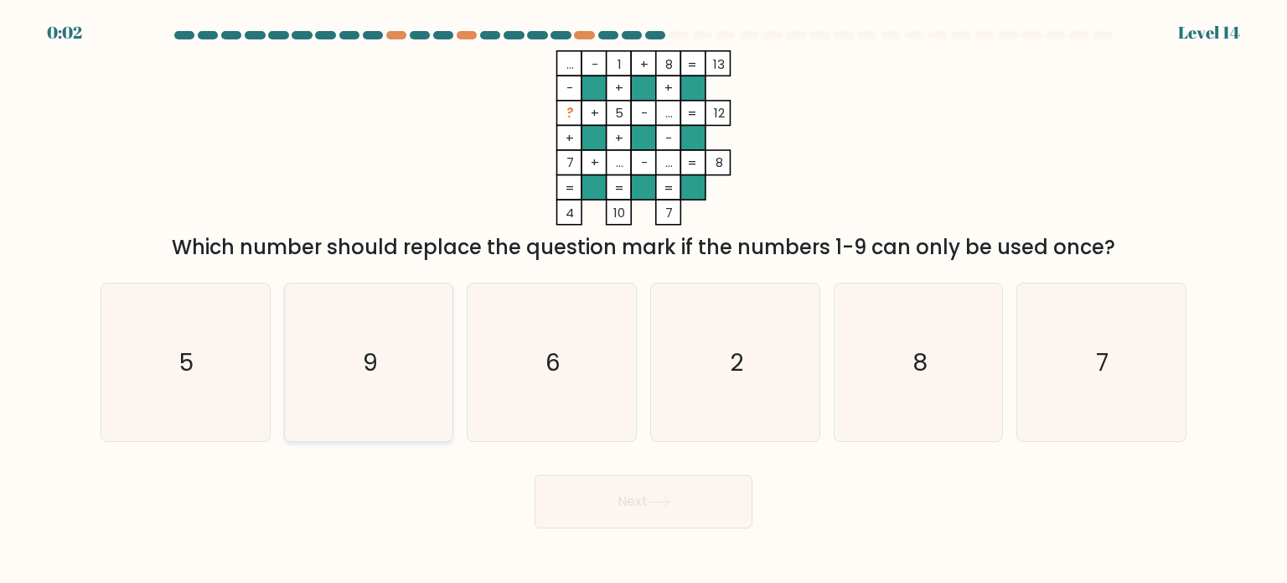
click at [417, 352] on icon "9" at bounding box center [369, 362] width 158 height 158
click at [644, 300] on input "b. 9" at bounding box center [644, 296] width 1 height 8
radio input "true"
click at [559, 495] on button "Next" at bounding box center [644, 501] width 218 height 54
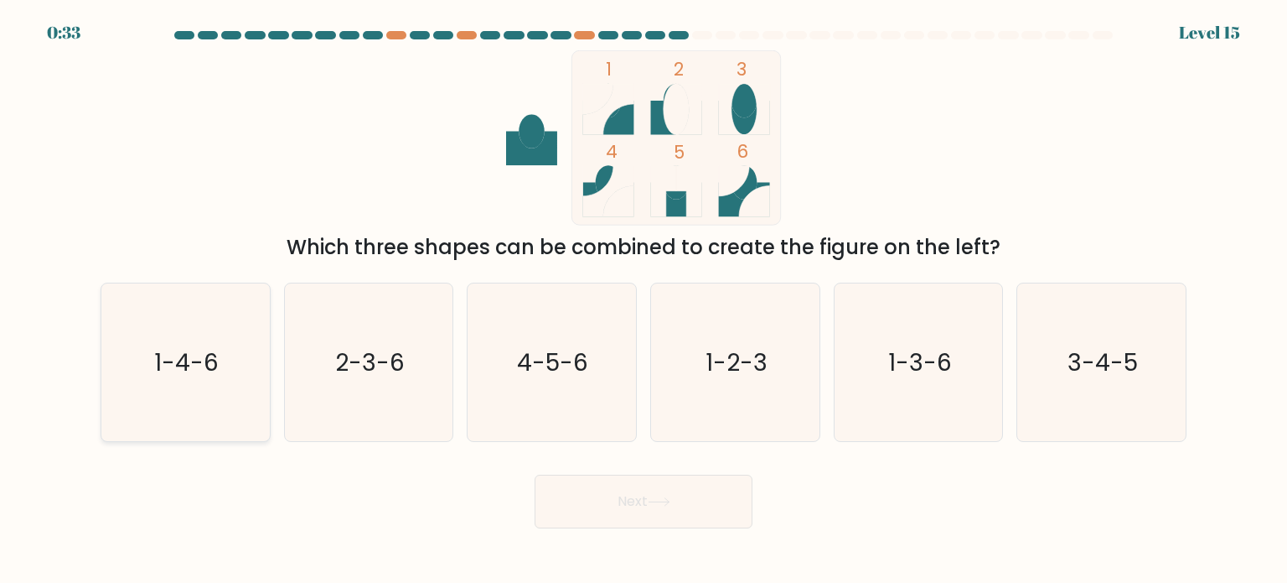
click at [205, 378] on icon "1-4-6" at bounding box center [185, 362] width 158 height 158
click at [644, 300] on input "a. 1-4-6" at bounding box center [644, 296] width 1 height 8
radio input "true"
click at [738, 499] on button "Next" at bounding box center [644, 501] width 218 height 54
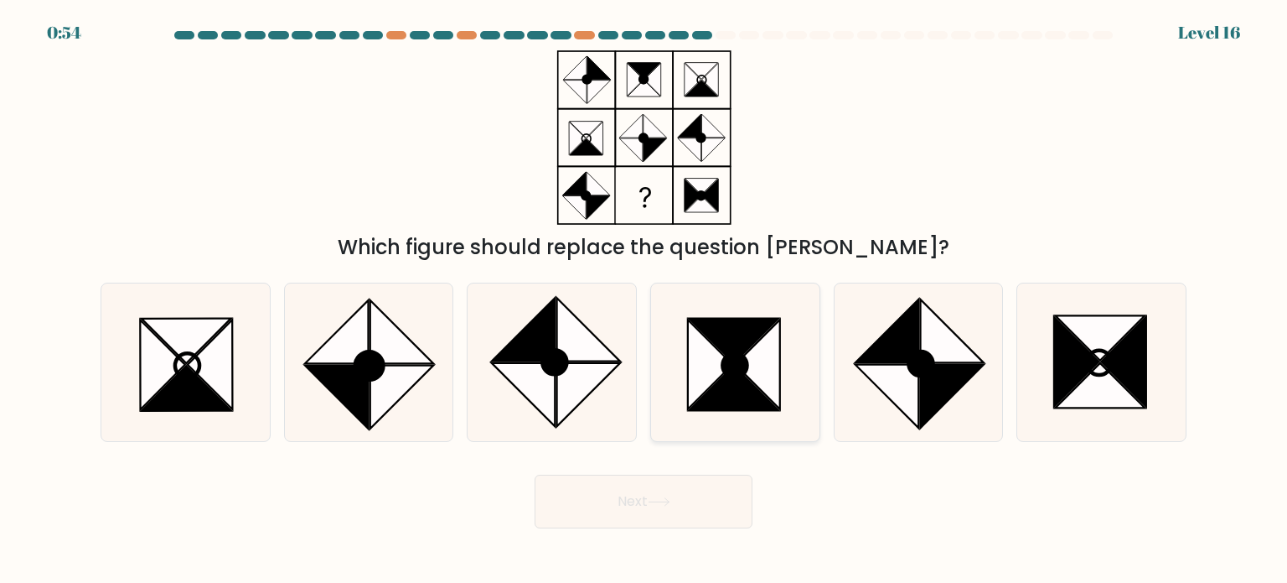
click at [688, 398] on icon at bounding box center [710, 364] width 44 height 90
click at [645, 300] on input "d." at bounding box center [644, 296] width 1 height 8
radio input "true"
click at [671, 509] on button "Next" at bounding box center [644, 501] width 218 height 54
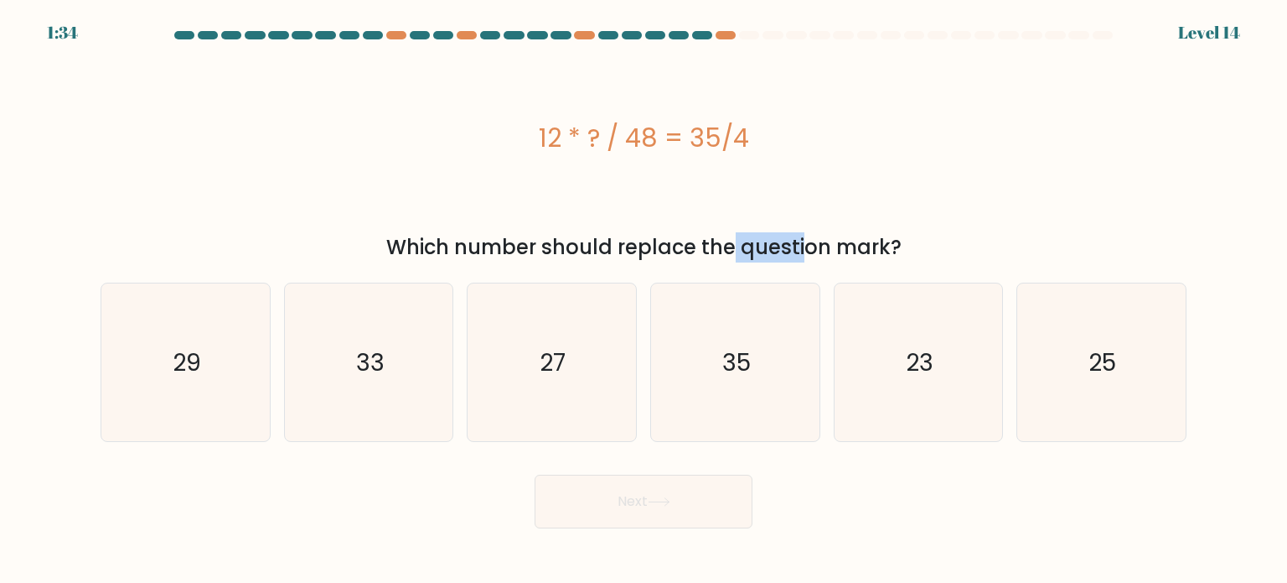
drag, startPoint x: 589, startPoint y: 230, endPoint x: 635, endPoint y: 231, distance: 45.3
click at [661, 231] on div "12 * ? / 48 = 35/4 Which number should replace the question mark?" at bounding box center [644, 156] width 1106 height 212
click at [335, 361] on icon "33" at bounding box center [369, 362] width 158 height 158
click at [644, 300] on input "b. 33" at bounding box center [644, 296] width 1 height 8
radio input "true"
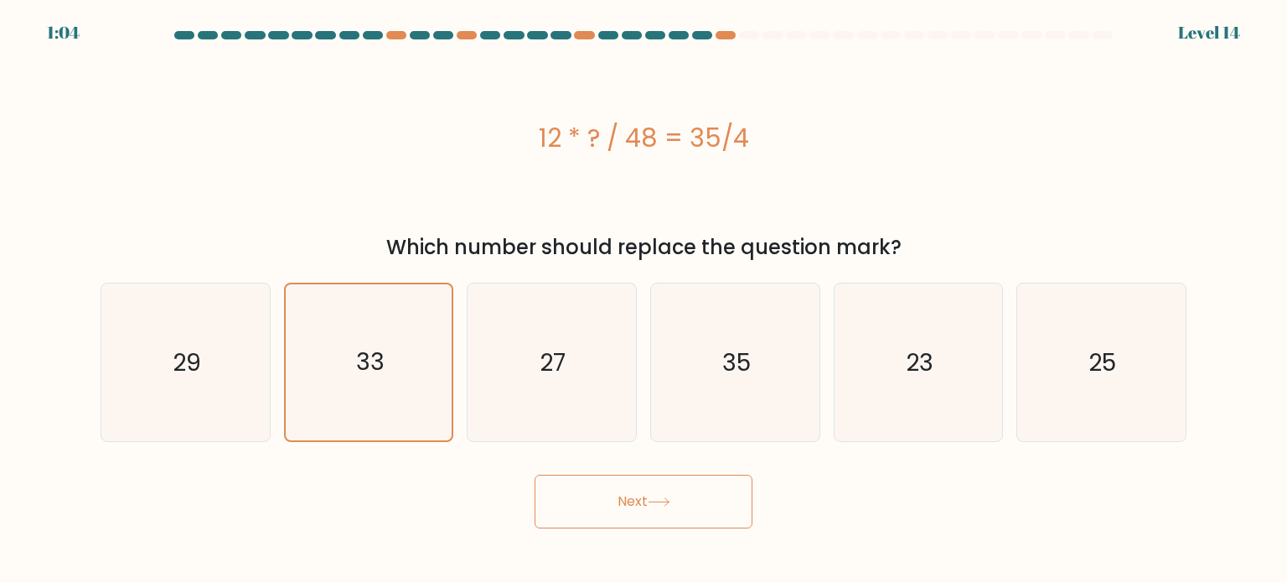
click at [720, 502] on button "Next" at bounding box center [644, 501] width 218 height 54
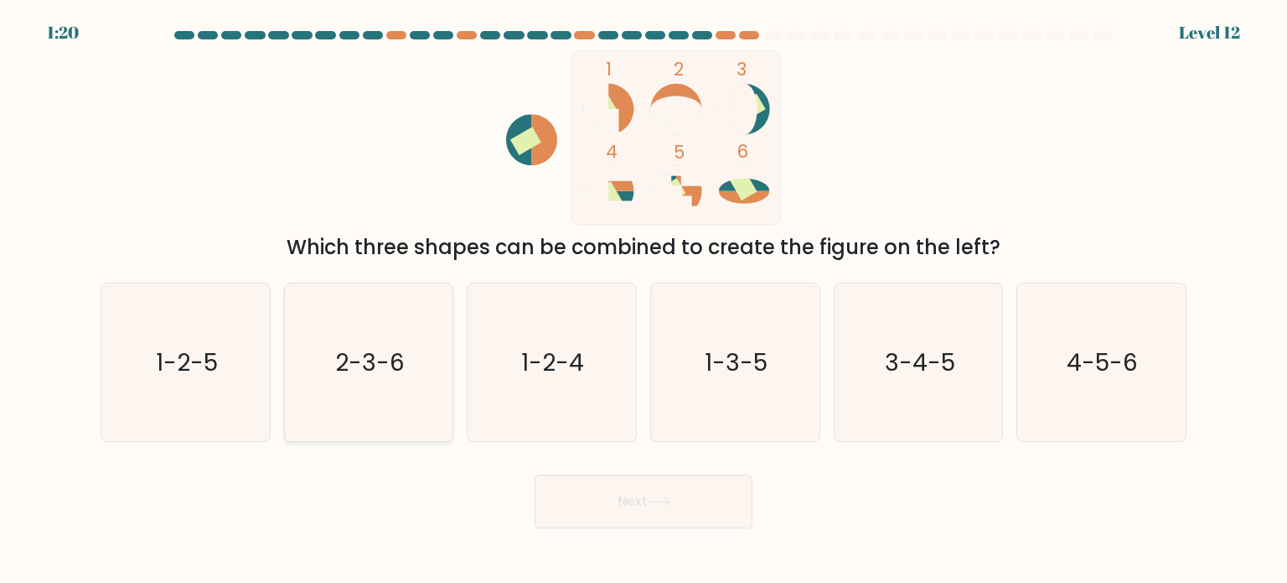
click at [312, 361] on icon "2-3-6" at bounding box center [369, 362] width 158 height 158
click at [644, 300] on input "b. 2-3-6" at bounding box center [644, 296] width 1 height 8
radio input "true"
click at [616, 499] on button "Next" at bounding box center [644, 501] width 218 height 54
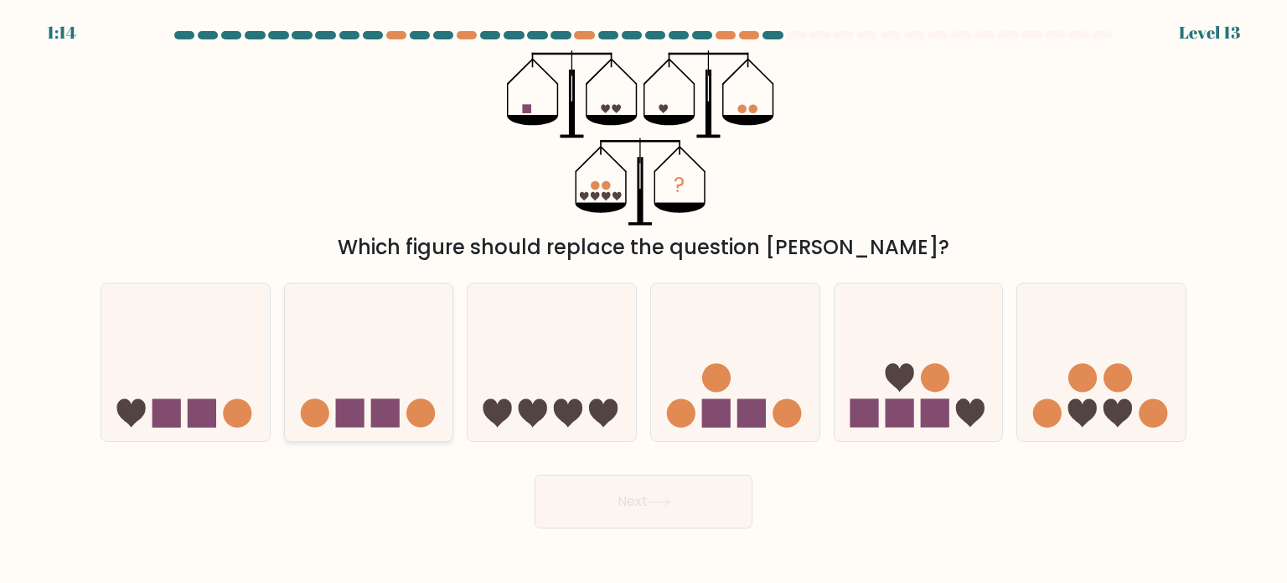
click at [376, 365] on icon at bounding box center [369, 362] width 168 height 139
click at [644, 300] on input "b." at bounding box center [644, 296] width 1 height 8
radio input "true"
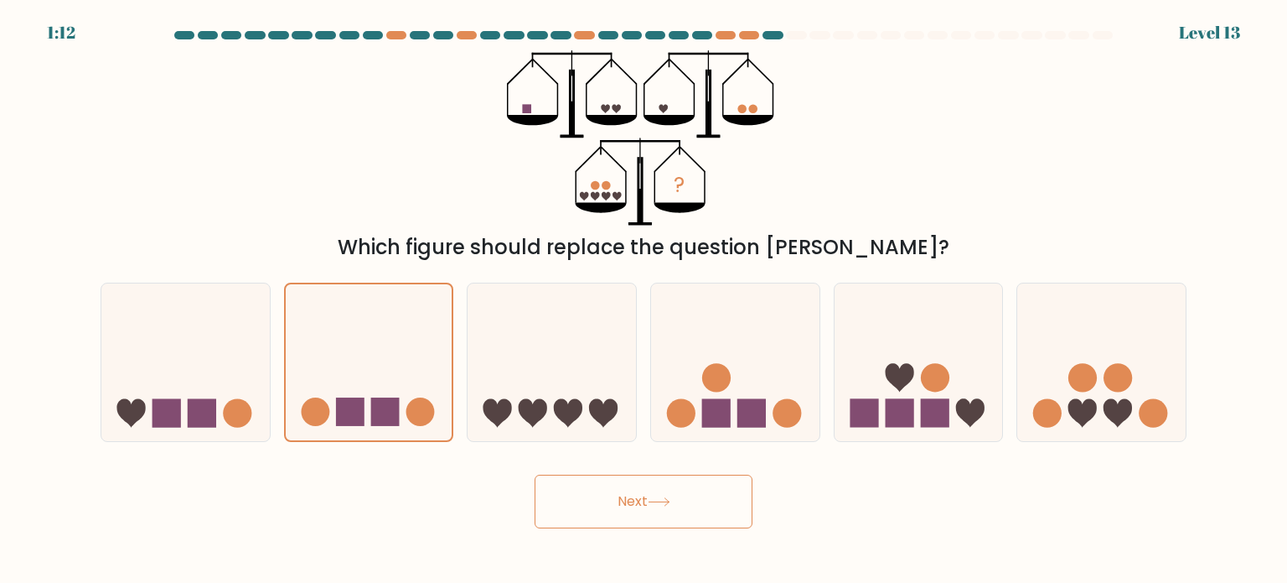
click at [639, 502] on button "Next" at bounding box center [644, 501] width 218 height 54
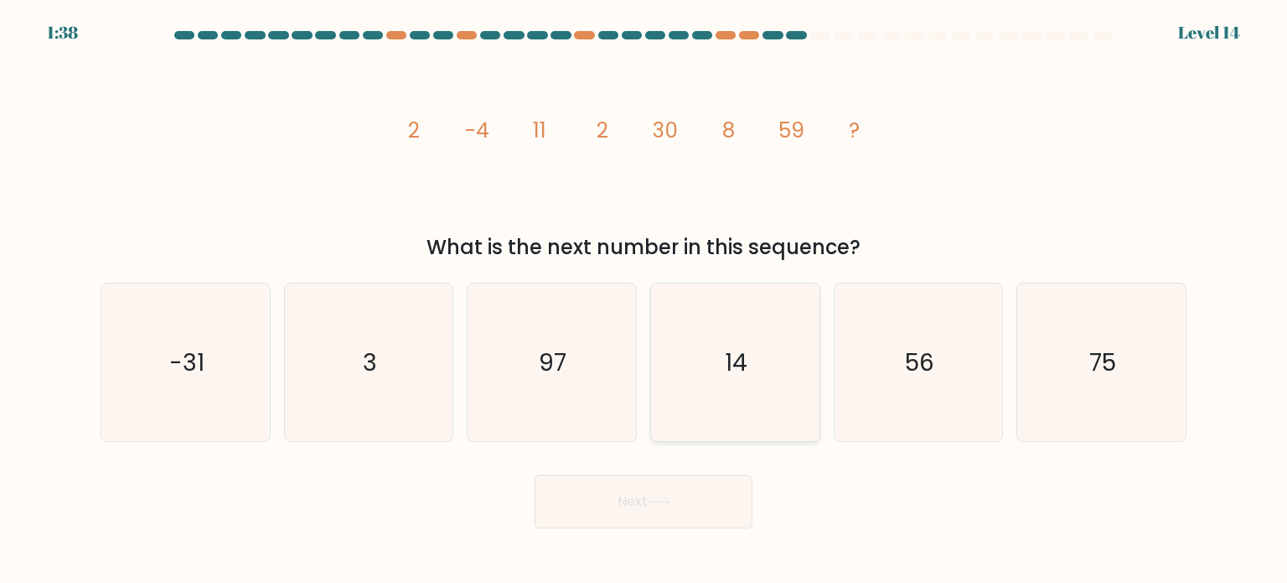
click at [761, 336] on icon "14" at bounding box center [735, 362] width 158 height 158
click at [645, 300] on input "d. 14" at bounding box center [644, 296] width 1 height 8
radio input "true"
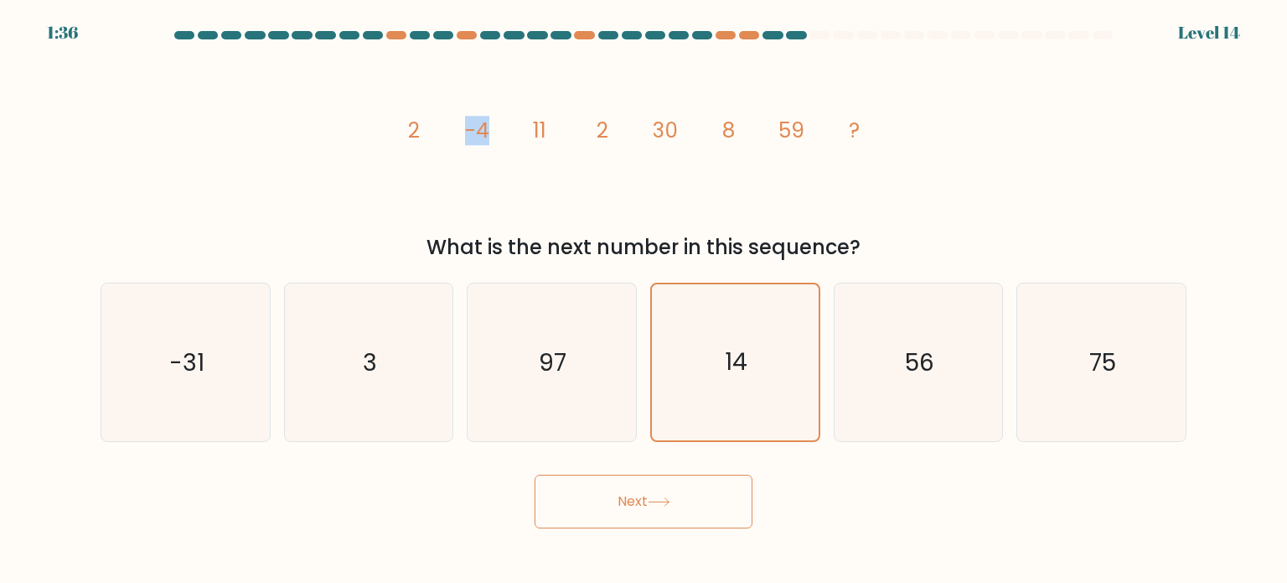
drag, startPoint x: 457, startPoint y: 128, endPoint x: 493, endPoint y: 128, distance: 36.0
click at [493, 128] on icon "image/svg+xml 2 -4 11 2 30 8 59 ?" at bounding box center [643, 137] width 503 height 175
drag, startPoint x: 597, startPoint y: 137, endPoint x: 618, endPoint y: 140, distance: 21.2
click at [607, 139] on tspan "2" at bounding box center [603, 130] width 12 height 29
drag, startPoint x: 711, startPoint y: 142, endPoint x: 768, endPoint y: 147, distance: 57.2
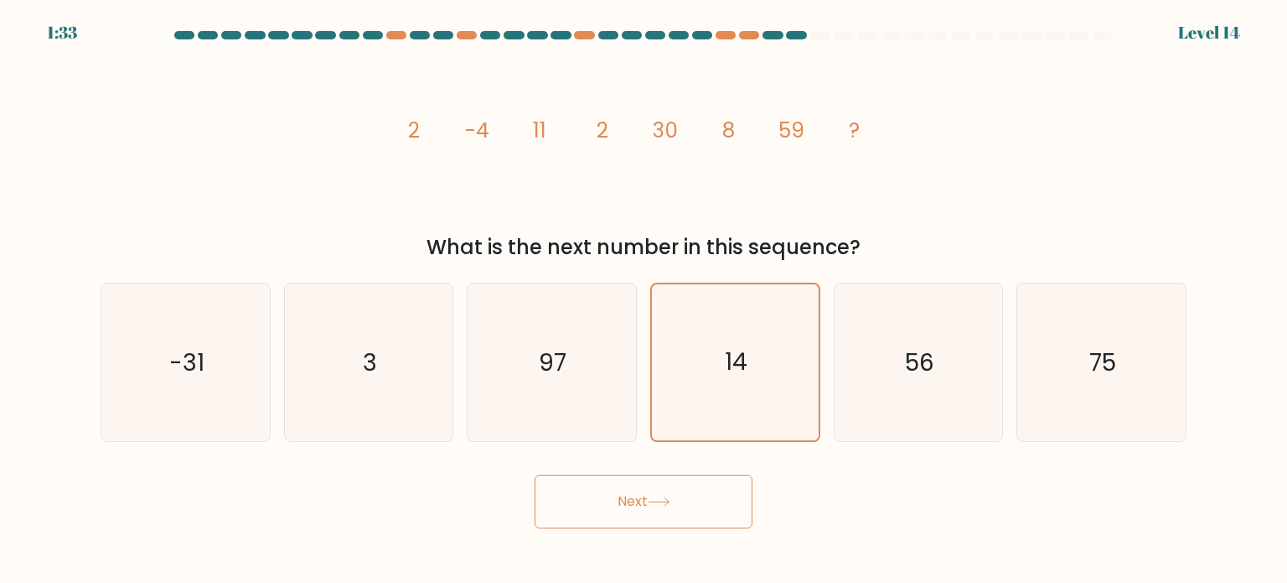
click at [757, 147] on icon "image/svg+xml 2 -4 11 2 30 8 59 ?" at bounding box center [643, 137] width 503 height 175
click at [718, 481] on button "Next" at bounding box center [644, 501] width 218 height 54
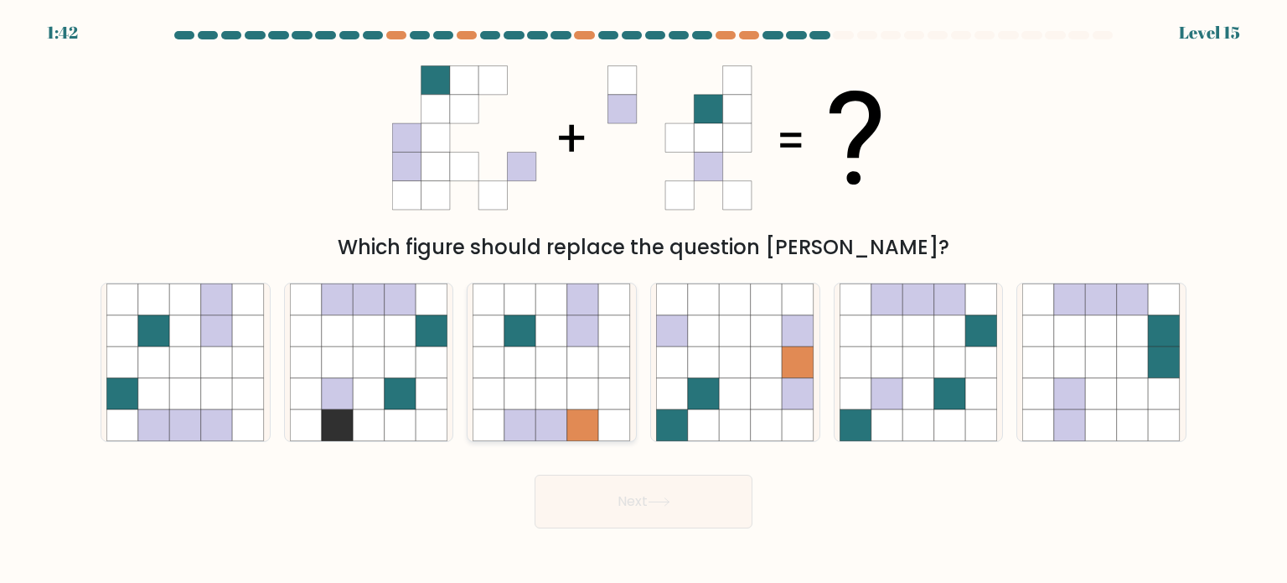
drag, startPoint x: 225, startPoint y: 301, endPoint x: 503, endPoint y: 432, distance: 307.5
click at [225, 301] on icon at bounding box center [217, 299] width 32 height 32
click at [644, 300] on input "a." at bounding box center [644, 296] width 1 height 8
radio input "true"
click at [630, 526] on button "Next" at bounding box center [644, 501] width 218 height 54
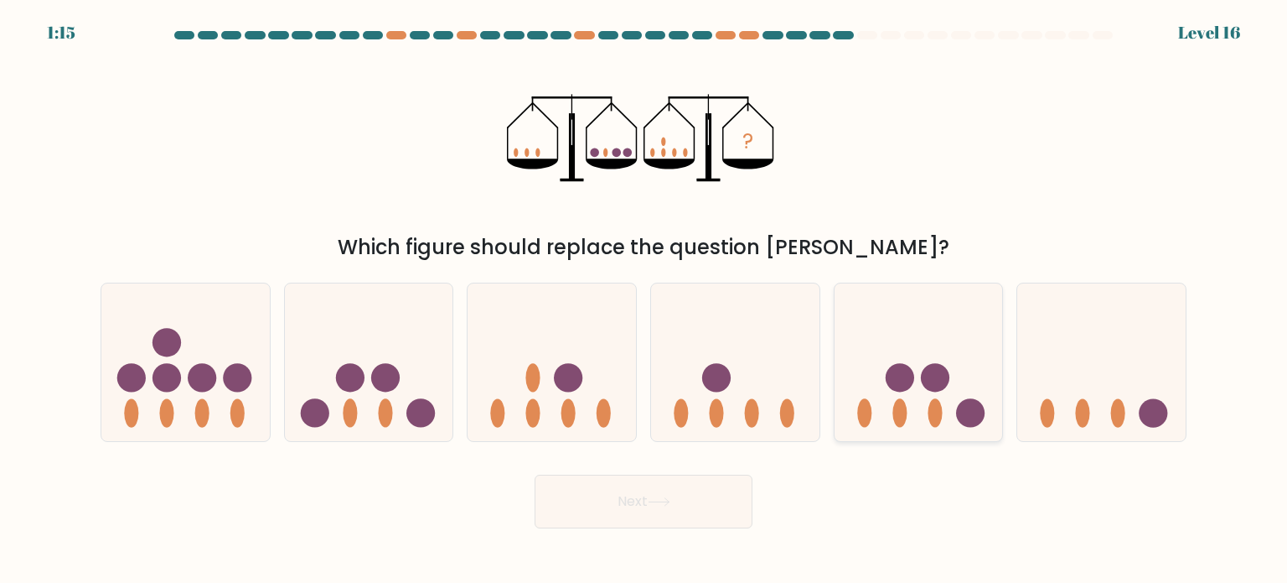
drag, startPoint x: 928, startPoint y: 352, endPoint x: 911, endPoint y: 355, distance: 17.0
click at [929, 355] on icon at bounding box center [919, 362] width 168 height 139
click at [645, 300] on input "e." at bounding box center [644, 296] width 1 height 8
radio input "true"
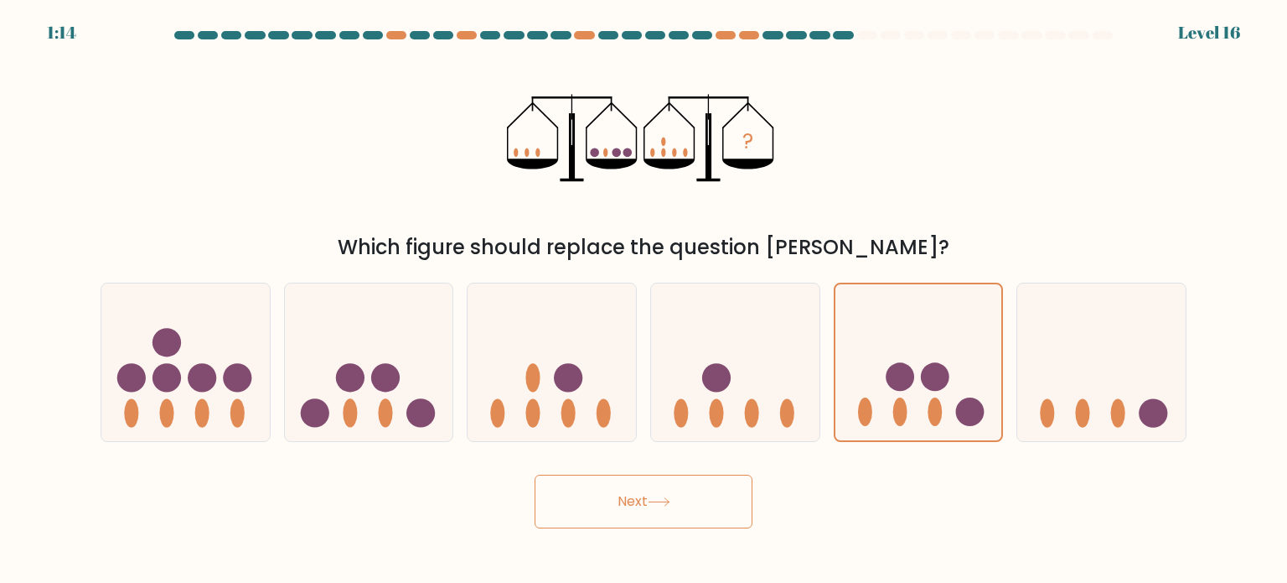
click at [600, 514] on button "Next" at bounding box center [644, 501] width 218 height 54
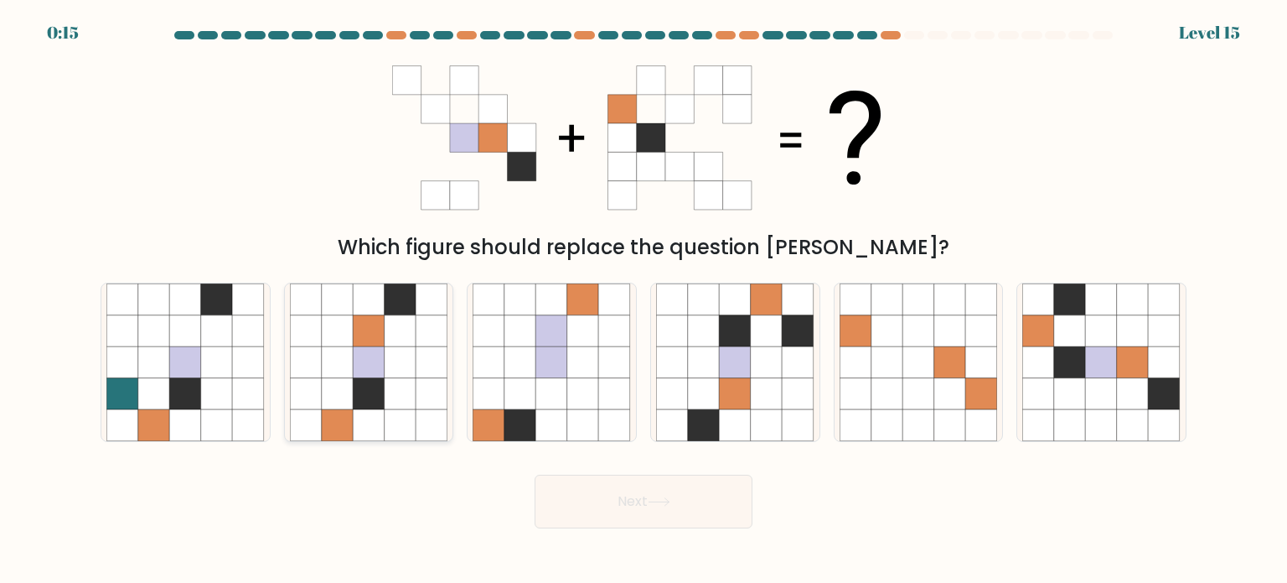
click at [342, 380] on icon at bounding box center [338, 393] width 32 height 32
click at [644, 300] on input "b." at bounding box center [644, 296] width 1 height 8
radio input "true"
click at [611, 495] on button "Next" at bounding box center [644, 501] width 218 height 54
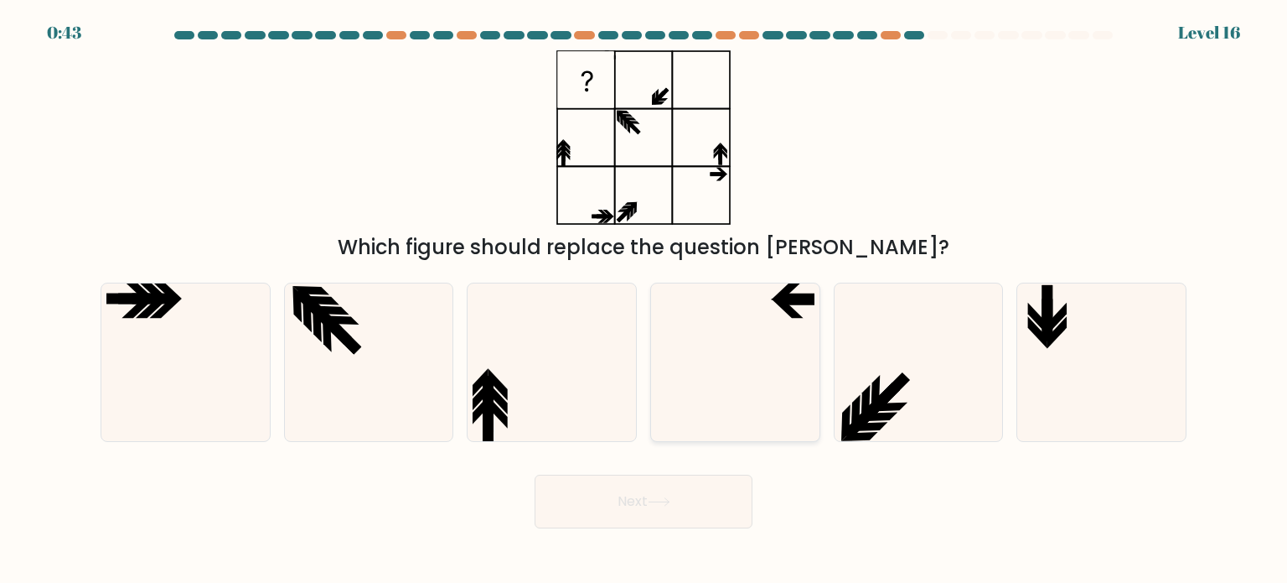
click at [672, 297] on icon at bounding box center [735, 362] width 158 height 158
click at [645, 297] on input "d." at bounding box center [644, 296] width 1 height 8
radio input "true"
click at [666, 489] on button "Next" at bounding box center [644, 501] width 218 height 54
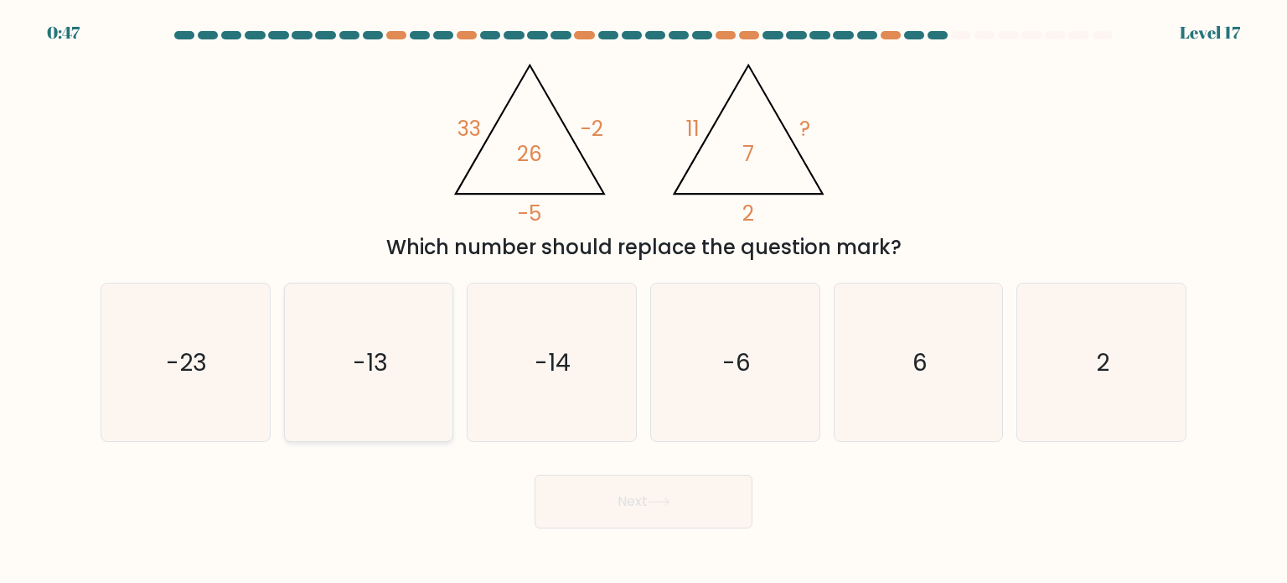
click at [431, 346] on icon "-13" at bounding box center [369, 362] width 158 height 158
click at [644, 300] on input "b. -13" at bounding box center [644, 296] width 1 height 8
radio input "true"
click at [620, 505] on button "Next" at bounding box center [644, 501] width 218 height 54
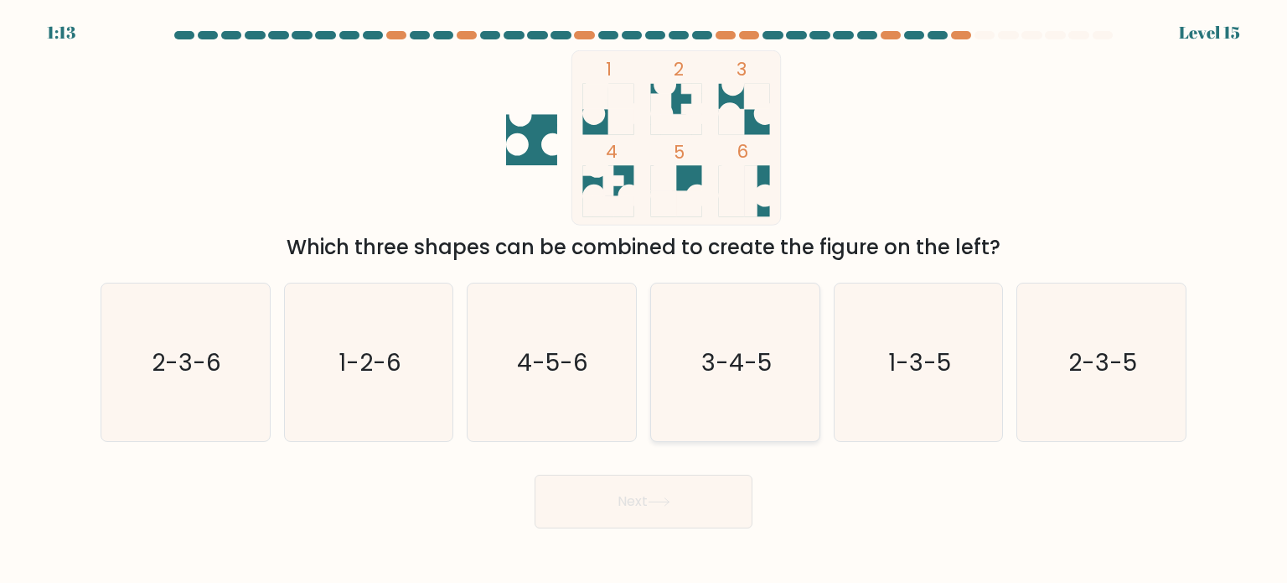
drag, startPoint x: 780, startPoint y: 355, endPoint x: 758, endPoint y: 370, distance: 27.7
click at [780, 355] on icon "3-4-5" at bounding box center [735, 362] width 158 height 158
click at [645, 300] on input "d. 3-4-5" at bounding box center [644, 296] width 1 height 8
radio input "true"
click at [691, 495] on button "Next" at bounding box center [644, 501] width 218 height 54
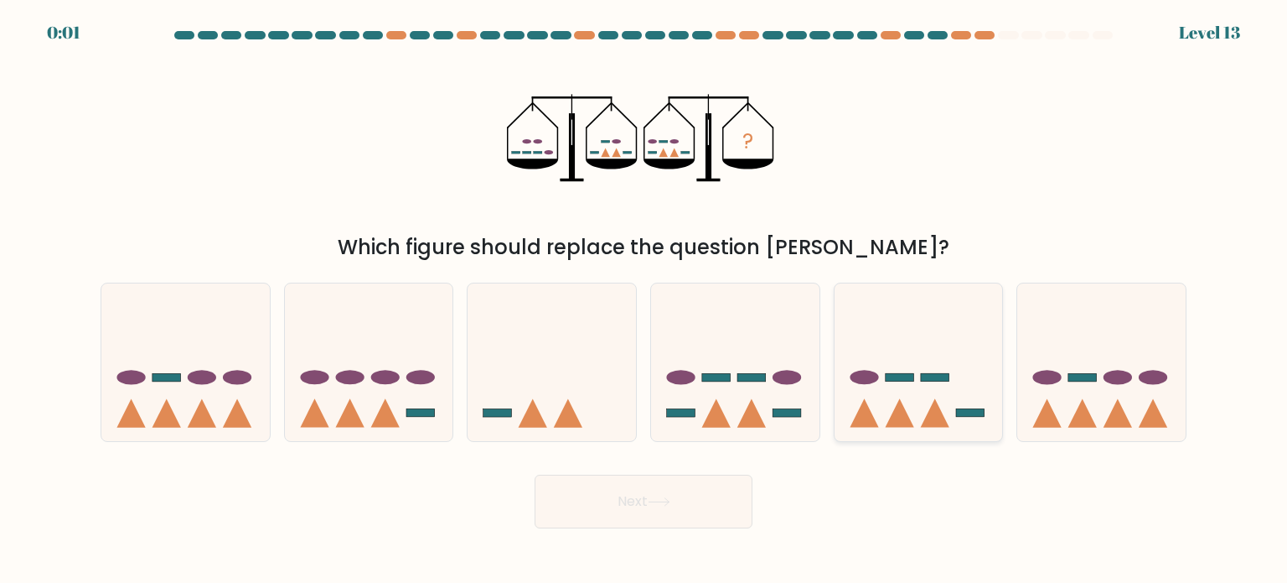
click at [959, 415] on rect at bounding box center [970, 412] width 28 height 8
click at [645, 300] on input "e." at bounding box center [644, 296] width 1 height 8
radio input "true"
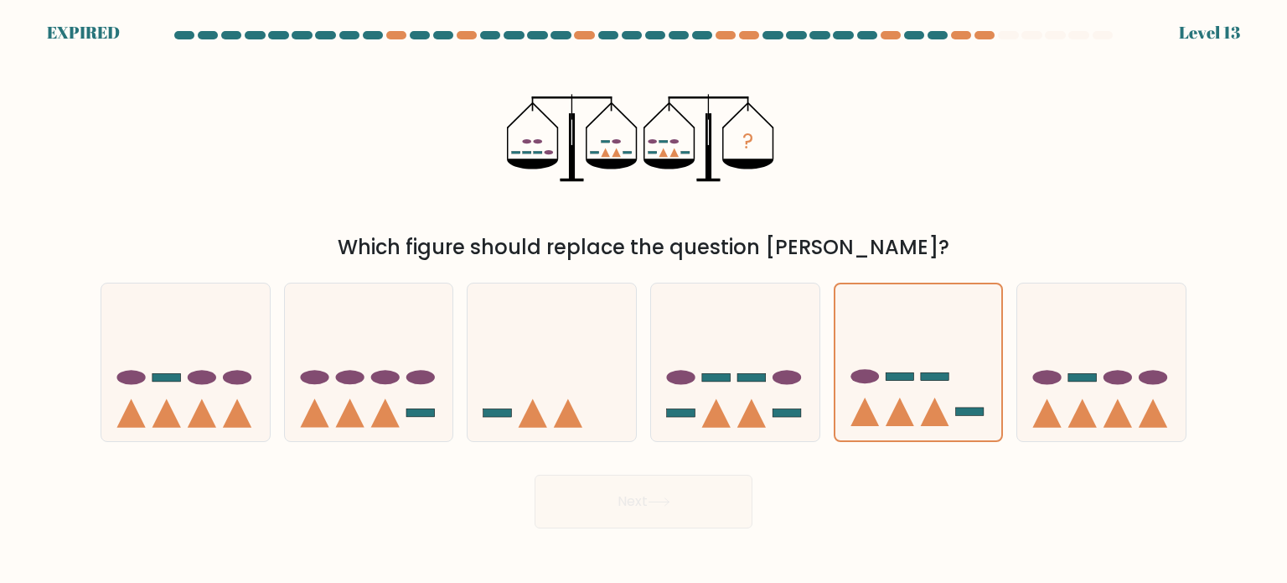
drag, startPoint x: 706, startPoint y: 498, endPoint x: 713, endPoint y: 505, distance: 10.7
click at [705, 498] on div "Next" at bounding box center [644, 495] width 1106 height 66
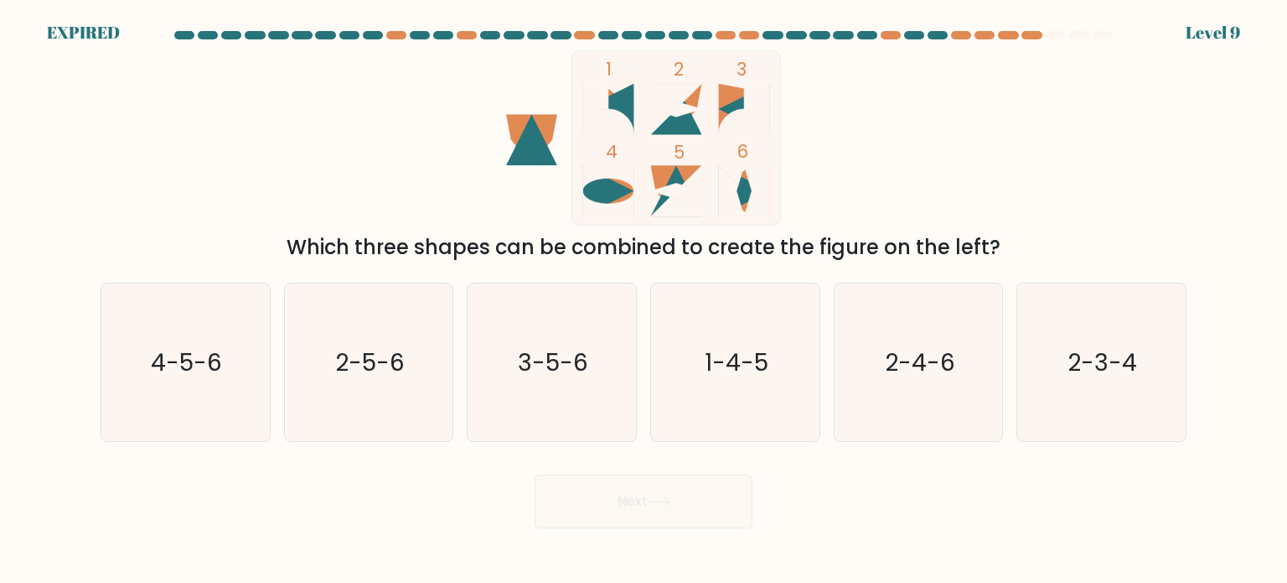
click at [726, 82] on rect at bounding box center [676, 137] width 209 height 174
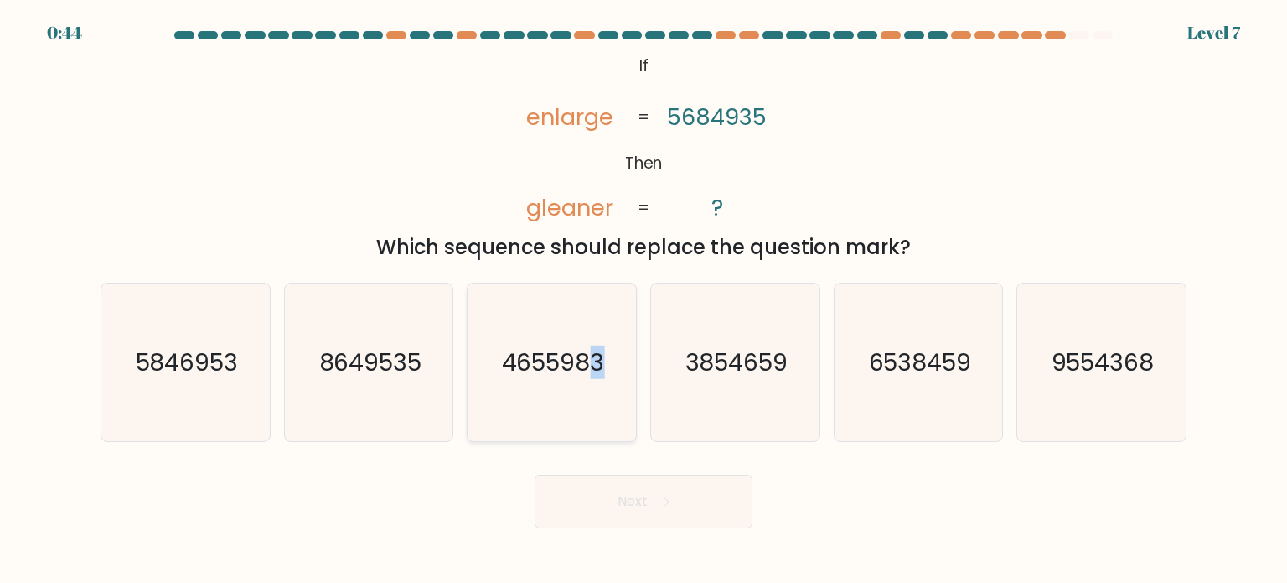
click at [588, 343] on icon "4655983" at bounding box center [552, 362] width 158 height 158
click at [713, 197] on tspan "?" at bounding box center [718, 207] width 12 height 31
click at [714, 368] on text "3854659" at bounding box center [737, 362] width 103 height 34
click at [645, 300] on input "d. 3854659" at bounding box center [644, 296] width 1 height 8
radio input "true"
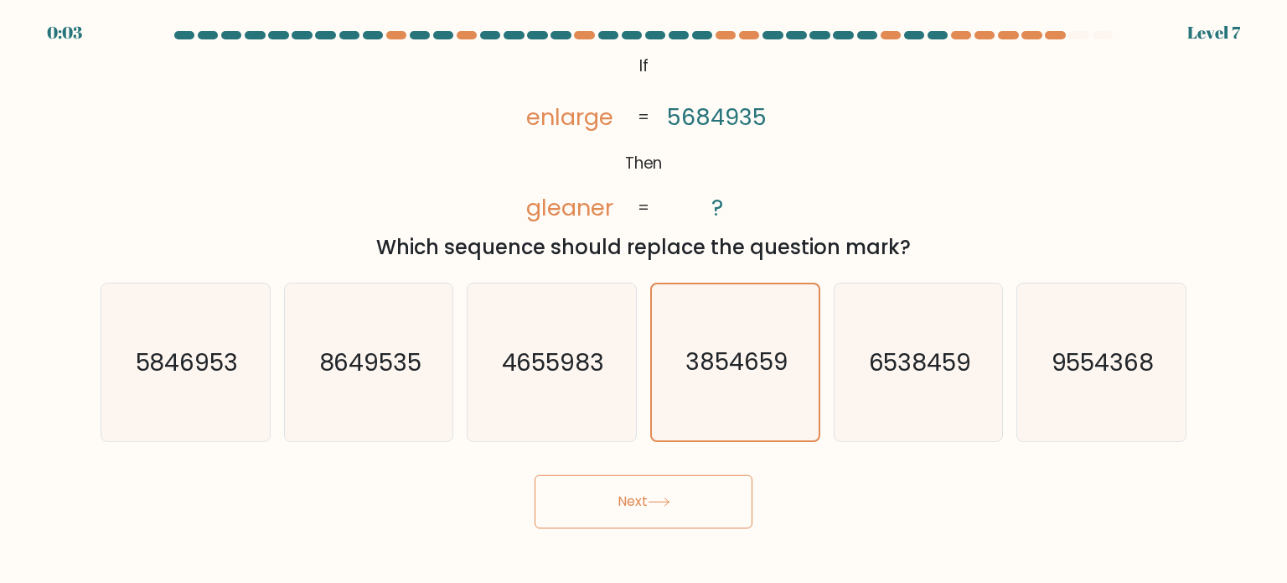
click at [686, 478] on button "Next" at bounding box center [644, 501] width 218 height 54
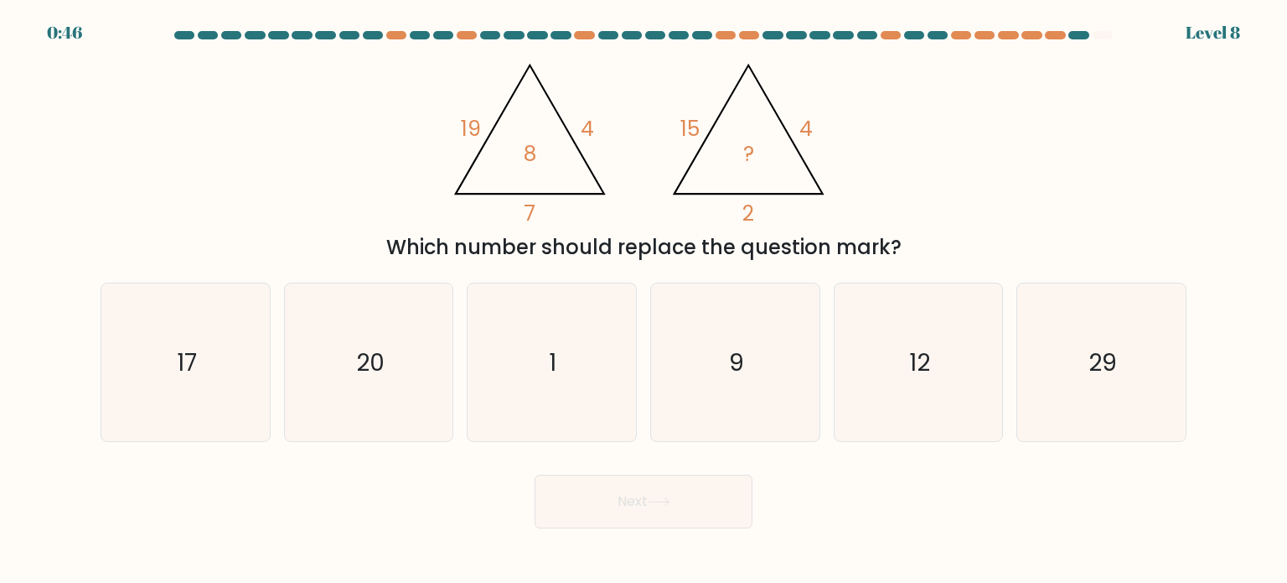
click at [666, 495] on button "Next" at bounding box center [644, 501] width 218 height 54
click at [855, 137] on div "@import url('https://fonts.googleapis.com/css?family=Abril+Fatface:400,100,100i…" at bounding box center [644, 156] width 1106 height 212
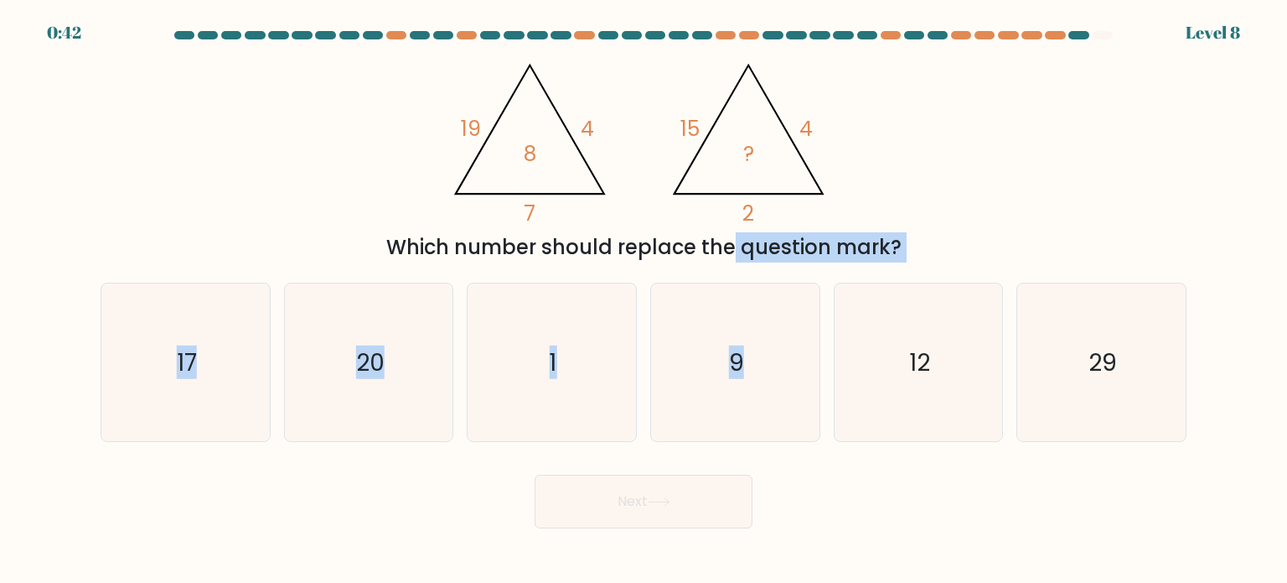
drag, startPoint x: 587, startPoint y: 241, endPoint x: 935, endPoint y: 268, distance: 348.9
click at [935, 268] on form at bounding box center [643, 279] width 1287 height 497
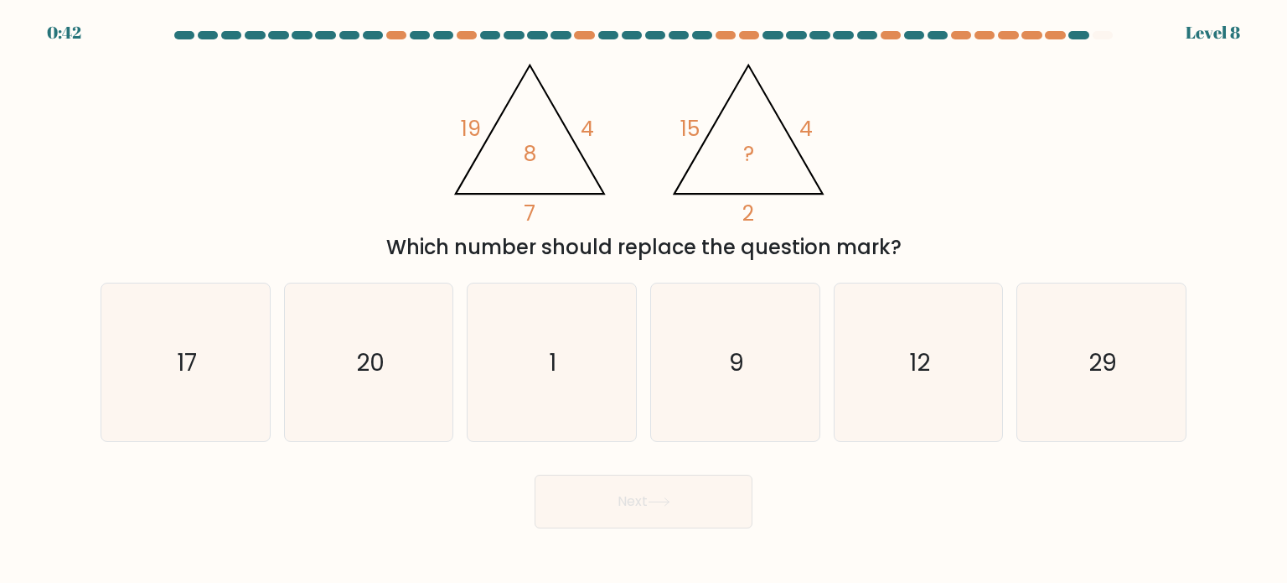
click at [560, 136] on icon "@import url('https://fonts.googleapis.com/css?family=Abril+Fatface:400,100,100i…" at bounding box center [644, 137] width 402 height 175
click at [220, 426] on icon "17" at bounding box center [185, 362] width 158 height 158
click at [644, 300] on input "a. 17" at bounding box center [644, 296] width 1 height 8
radio input "true"
click at [852, 407] on icon "12" at bounding box center [919, 362] width 158 height 158
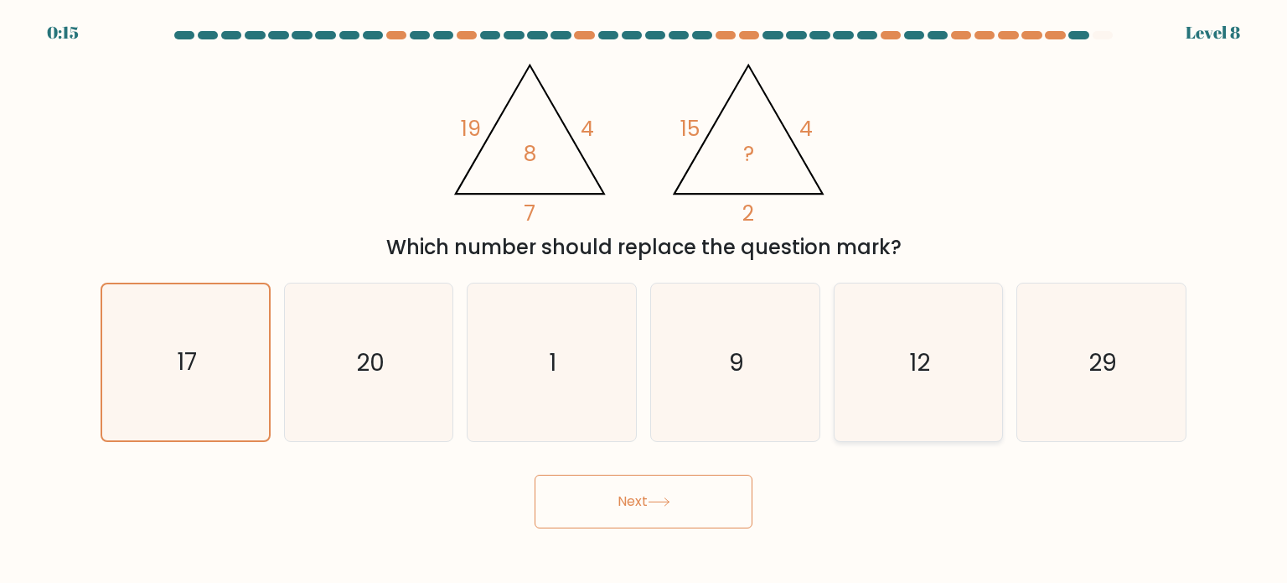
click at [645, 300] on input "e. 12" at bounding box center [644, 296] width 1 height 8
radio input "true"
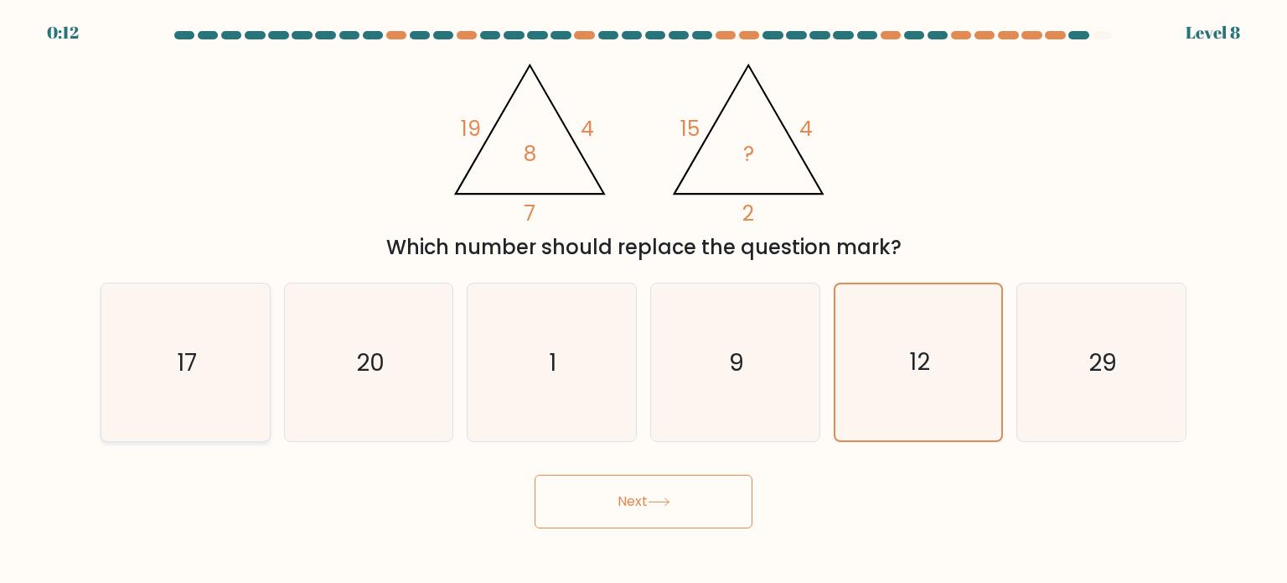
click at [251, 345] on icon "17" at bounding box center [185, 362] width 158 height 158
click at [644, 300] on input "a. 17" at bounding box center [644, 296] width 1 height 8
radio input "true"
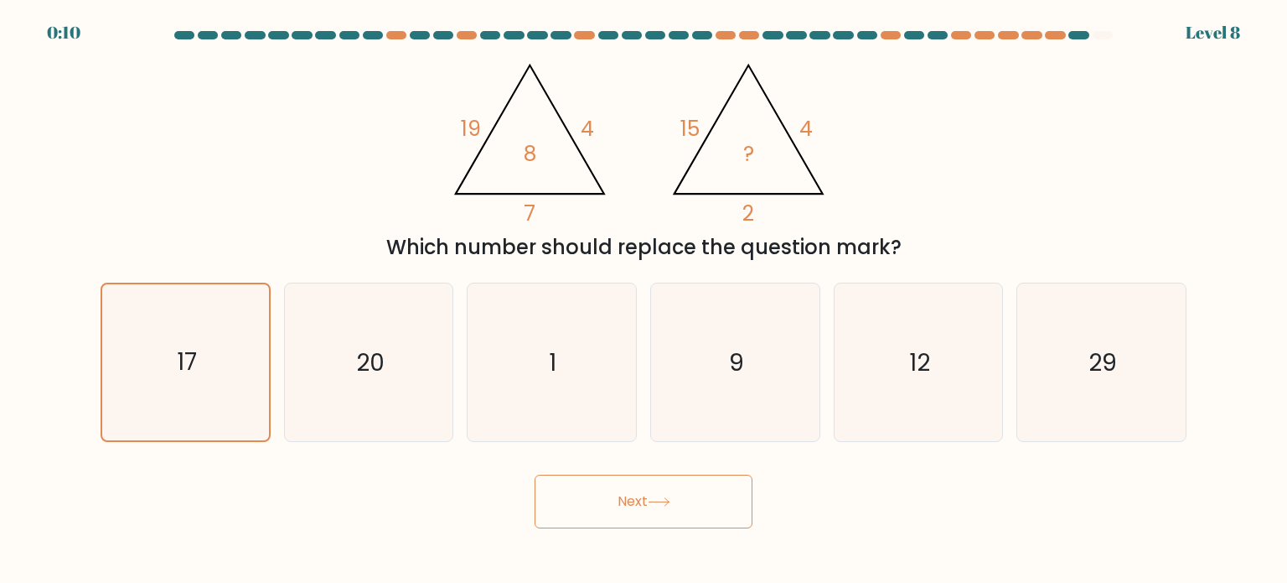
click at [586, 498] on button "Next" at bounding box center [644, 501] width 218 height 54
click at [620, 504] on button "Next" at bounding box center [644, 501] width 218 height 54
click at [642, 502] on button "Next" at bounding box center [644, 501] width 218 height 54
click at [644, 502] on button "Next" at bounding box center [644, 501] width 218 height 54
drag, startPoint x: 656, startPoint y: 505, endPoint x: 664, endPoint y: 514, distance: 11.9
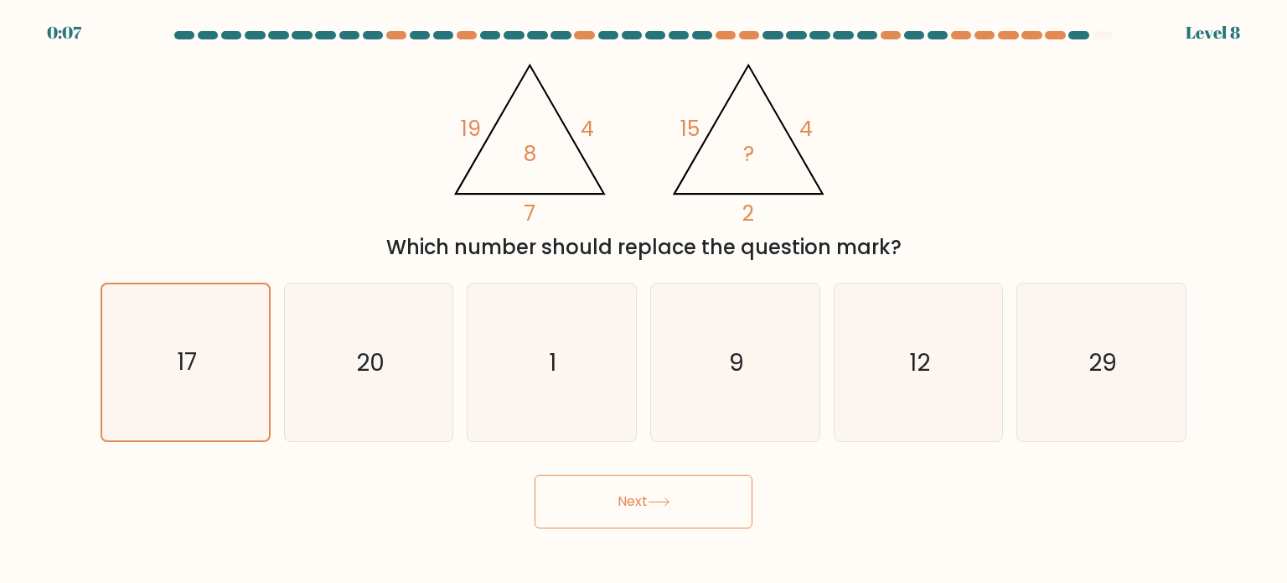
click at [657, 506] on button "Next" at bounding box center [644, 501] width 218 height 54
click at [664, 515] on button "Next" at bounding box center [644, 501] width 218 height 54
drag, startPoint x: 662, startPoint y: 516, endPoint x: 672, endPoint y: 515, distance: 10.1
click at [662, 518] on button "Next" at bounding box center [644, 501] width 218 height 54
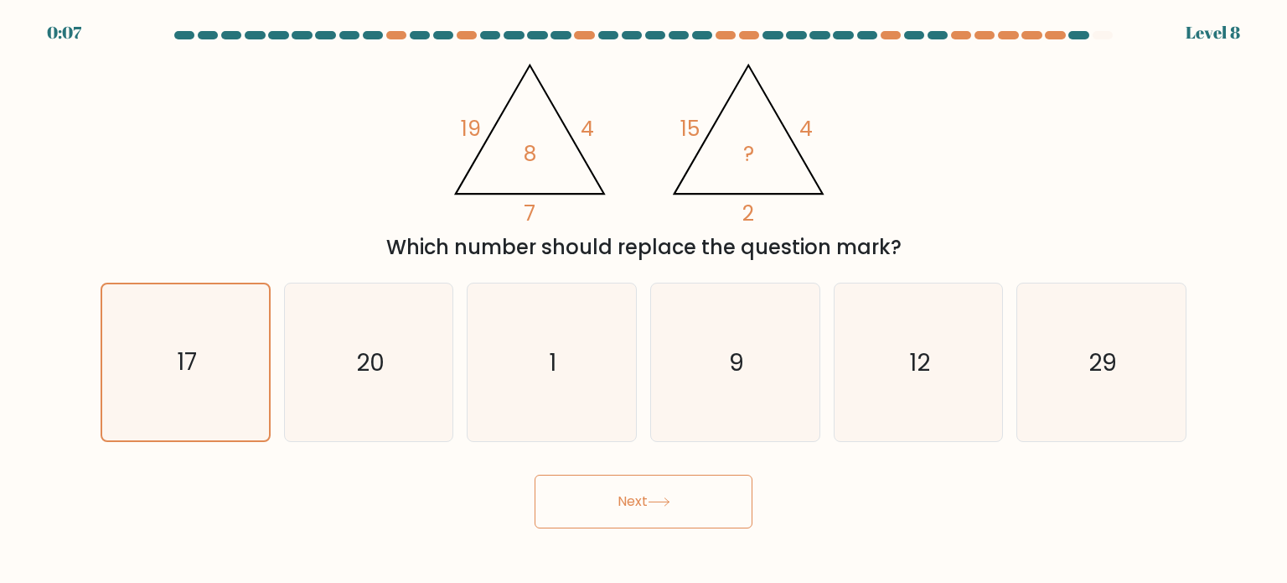
click at [667, 517] on button "Next" at bounding box center [644, 501] width 218 height 54
click at [856, 434] on icon "12" at bounding box center [919, 362] width 158 height 158
click at [645, 300] on input "e. 12" at bounding box center [644, 296] width 1 height 8
radio input "true"
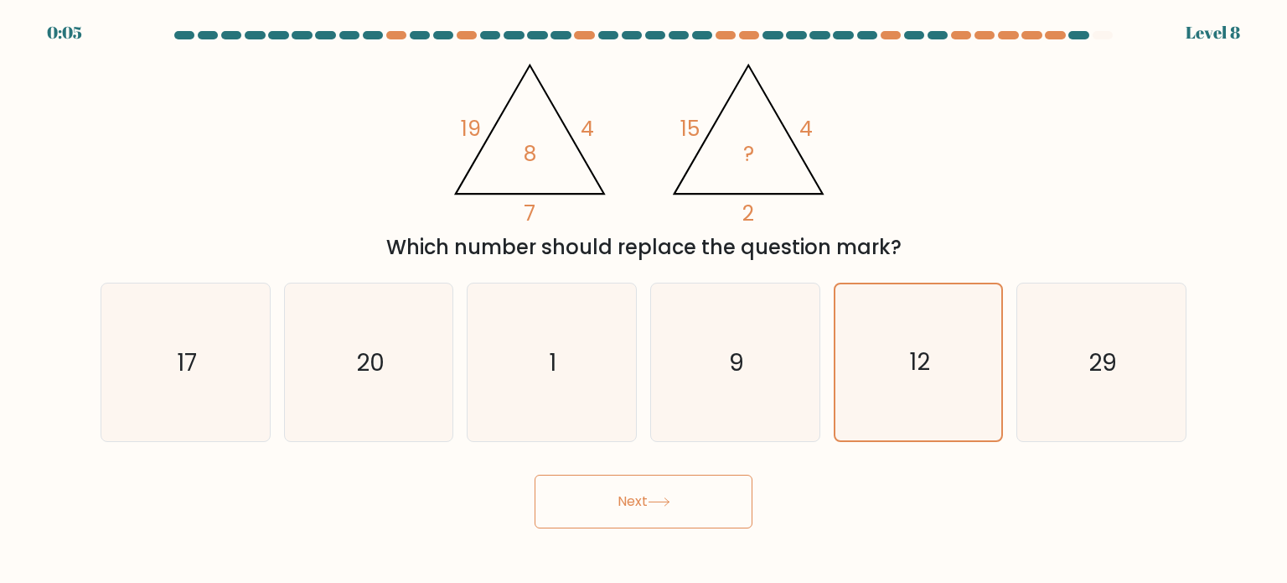
click at [722, 501] on button "Next" at bounding box center [644, 501] width 218 height 54
drag, startPoint x: 721, startPoint y: 501, endPoint x: 707, endPoint y: 504, distance: 13.6
click at [720, 502] on button "Next" at bounding box center [644, 501] width 218 height 54
drag, startPoint x: 707, startPoint y: 504, endPoint x: 694, endPoint y: 505, distance: 13.5
click at [704, 505] on button "Next" at bounding box center [644, 501] width 218 height 54
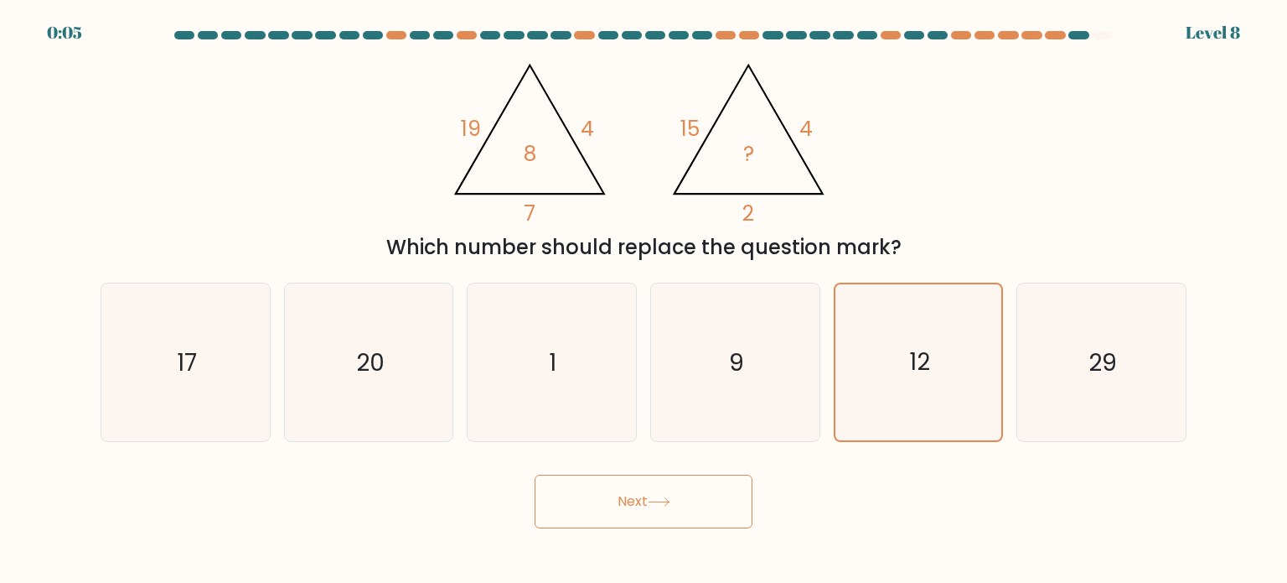
click at [687, 505] on button "Next" at bounding box center [644, 501] width 218 height 54
click at [686, 505] on button "Next" at bounding box center [644, 501] width 218 height 54
click at [790, 492] on div "Next" at bounding box center [644, 495] width 1106 height 66
click at [696, 509] on button "Next" at bounding box center [644, 501] width 218 height 54
click at [688, 509] on button "Next" at bounding box center [644, 501] width 218 height 54
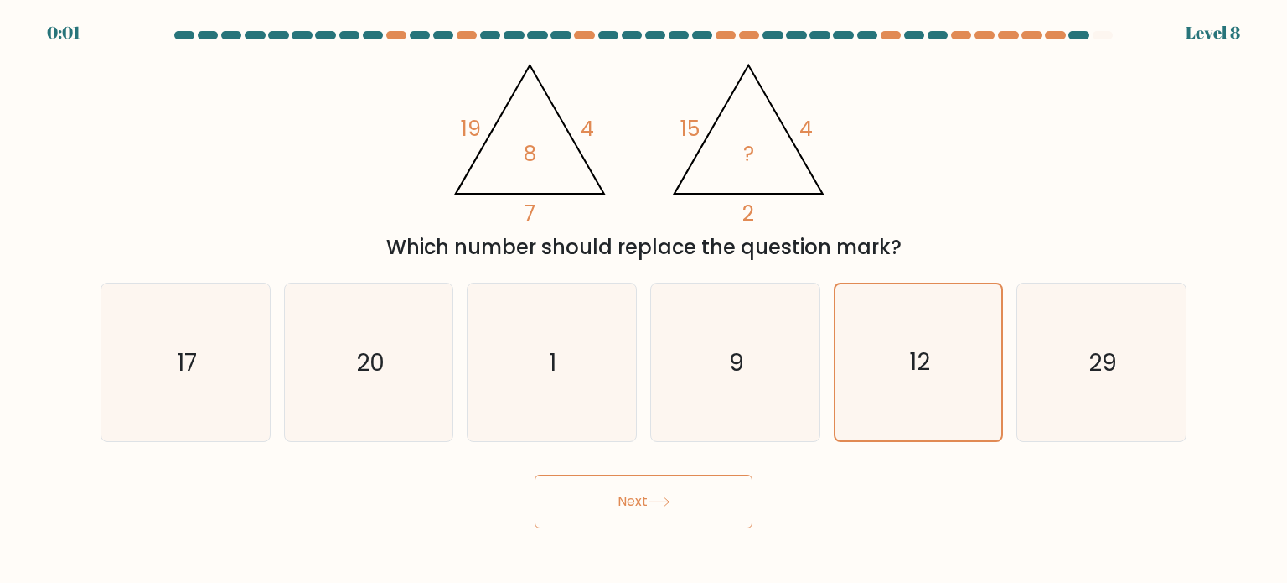
click at [644, 498] on button "Next" at bounding box center [644, 501] width 218 height 54
click at [644, 497] on button "Next" at bounding box center [644, 501] width 218 height 54
click at [647, 497] on button "Next" at bounding box center [644, 501] width 218 height 54
click at [650, 496] on button "Next" at bounding box center [644, 501] width 218 height 54
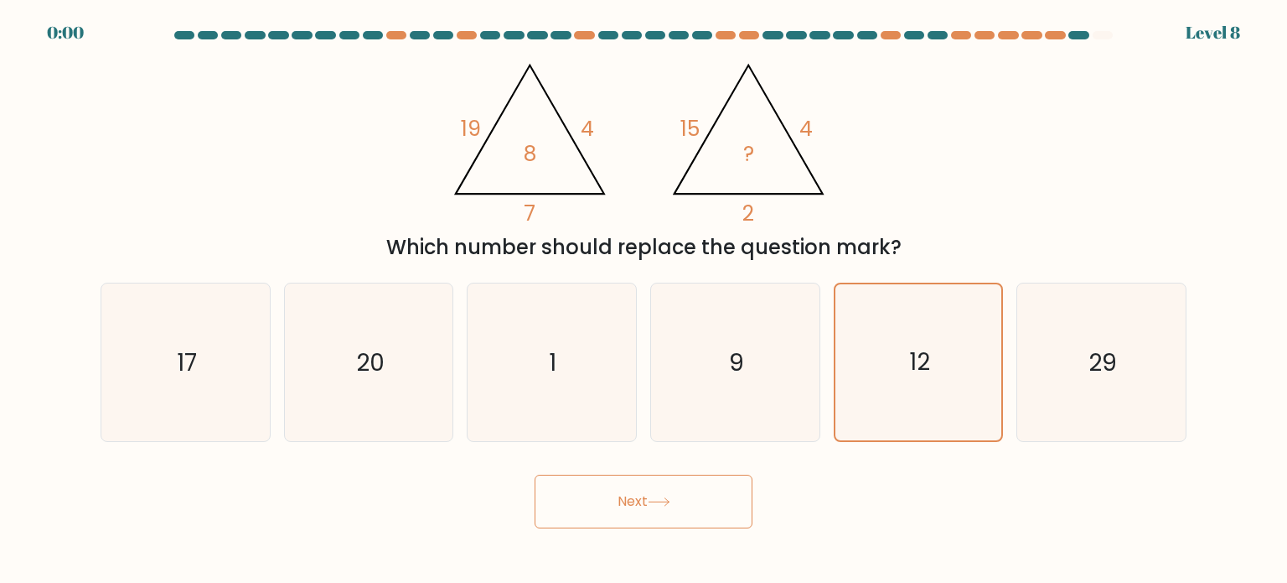
click at [652, 495] on button "Next" at bounding box center [644, 501] width 218 height 54
click at [654, 492] on button "Next" at bounding box center [644, 501] width 218 height 54
click at [654, 490] on button "Next" at bounding box center [644, 501] width 218 height 54
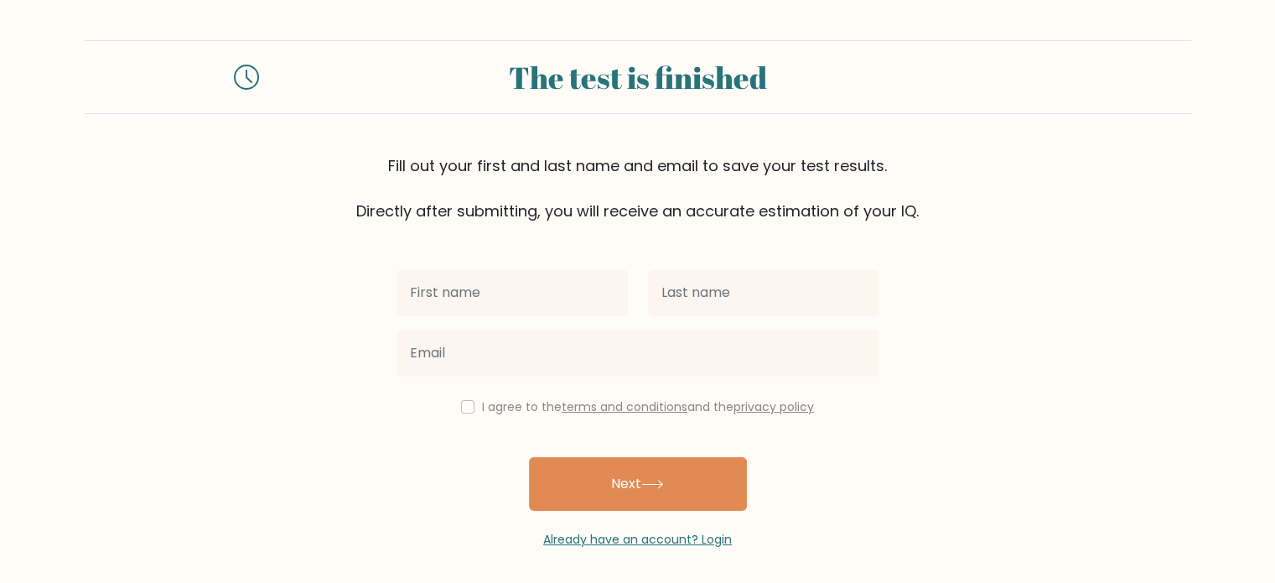
click at [481, 275] on input "text" at bounding box center [511, 292] width 231 height 47
click at [492, 277] on input "text" at bounding box center [511, 292] width 231 height 47
type input "Arnis"
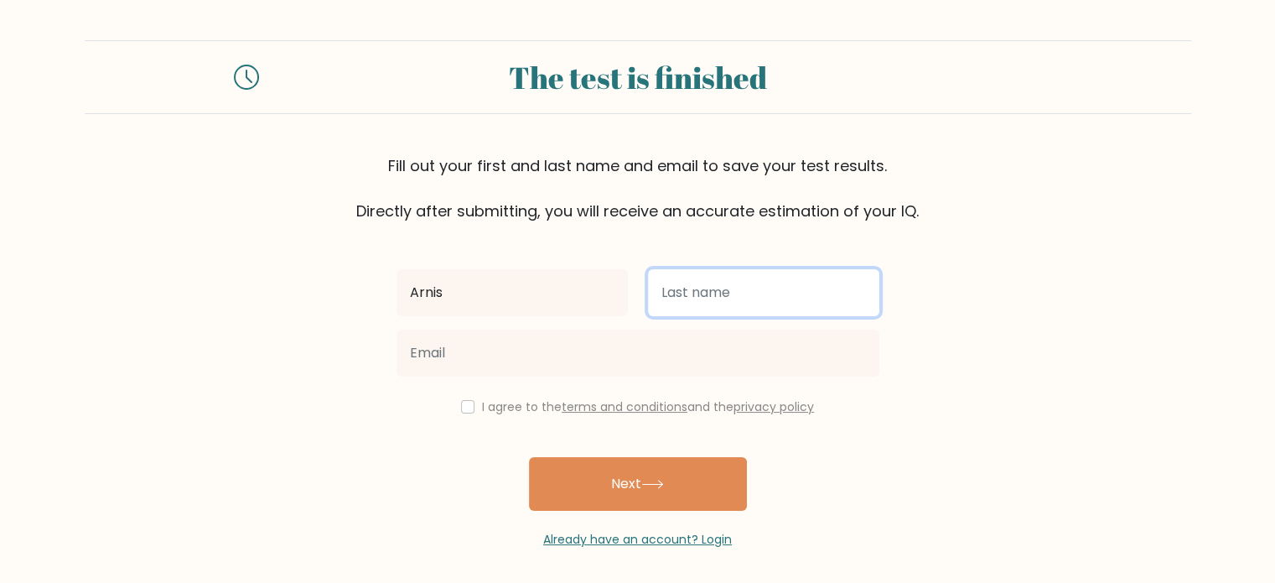
click at [694, 302] on input "text" at bounding box center [763, 292] width 231 height 47
type input "bombacaltt"
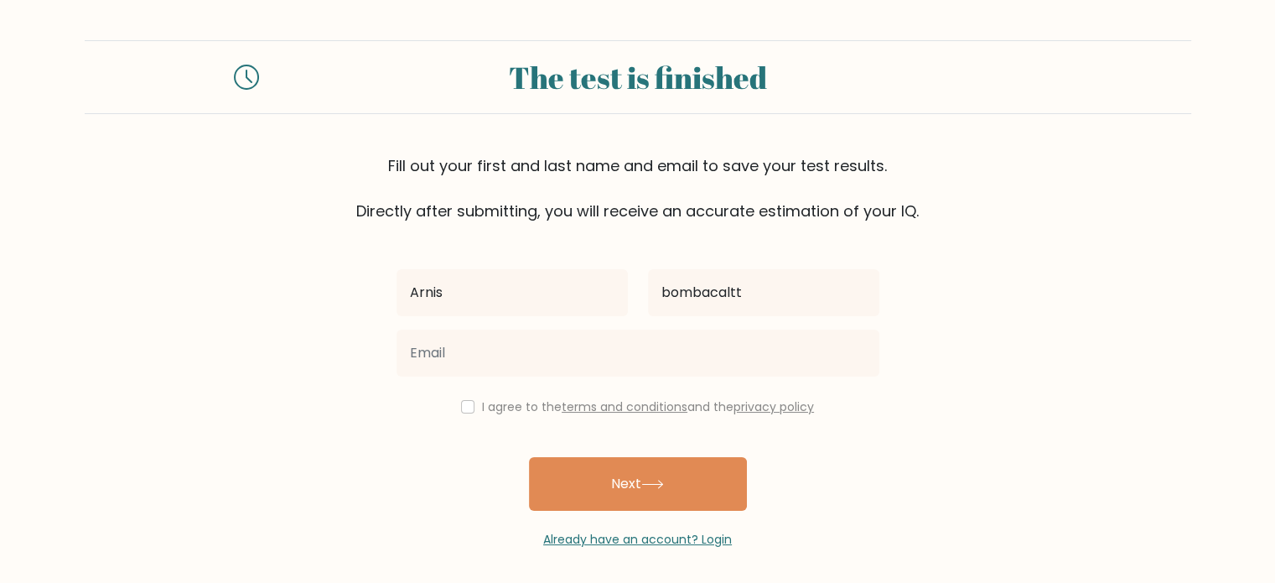
click at [482, 407] on label "I agree to the terms and conditions and the privacy policy" at bounding box center [648, 406] width 332 height 17
click at [472, 402] on div "I agree to the terms and conditions and the privacy policy" at bounding box center [637, 406] width 503 height 20
click at [468, 402] on input "checkbox" at bounding box center [467, 406] width 13 height 13
checkbox input "true"
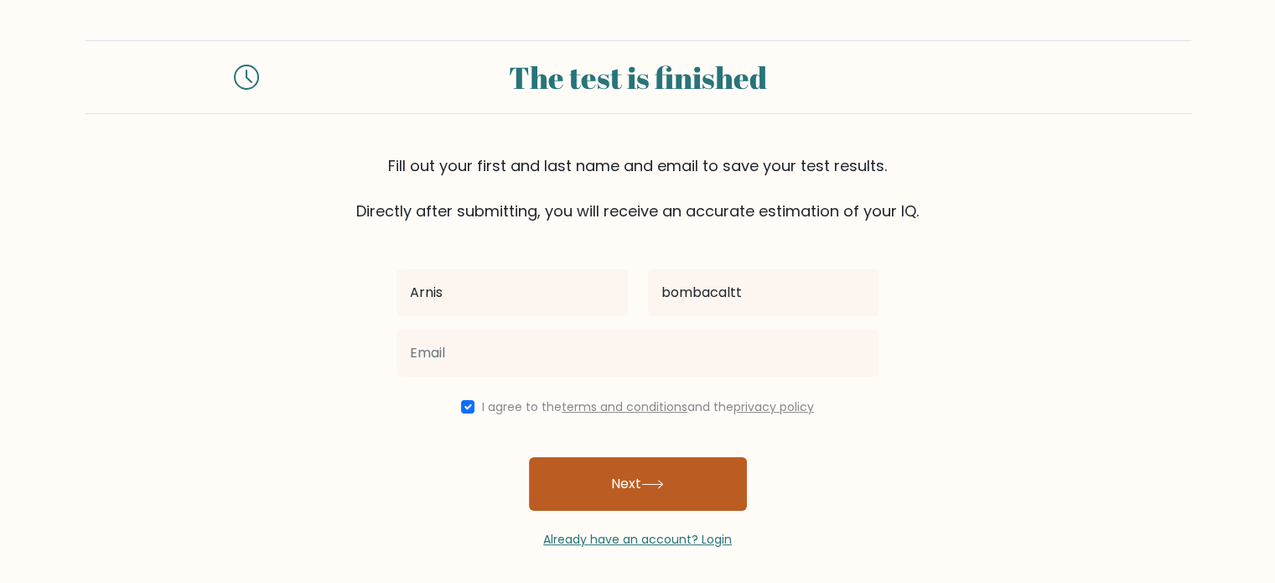
click at [581, 458] on button "Next" at bounding box center [638, 484] width 218 height 54
click at [590, 476] on button "Next" at bounding box center [638, 484] width 218 height 54
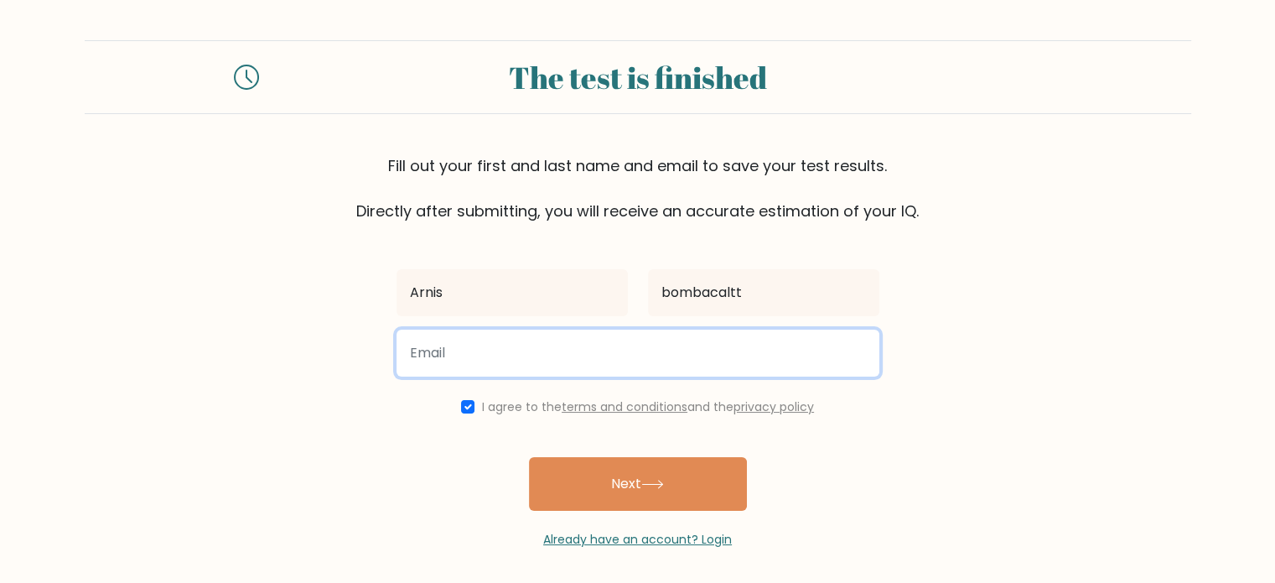
click at [555, 360] on input "email" at bounding box center [637, 352] width 483 height 47
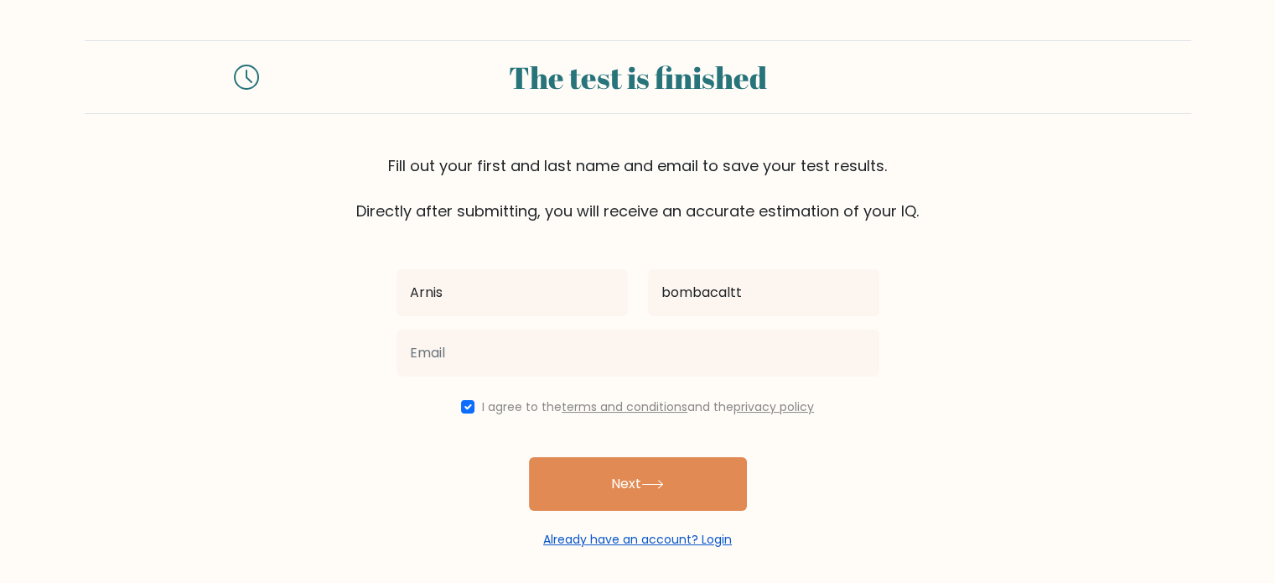
click at [617, 531] on link "Already have an account? Login" at bounding box center [637, 539] width 189 height 17
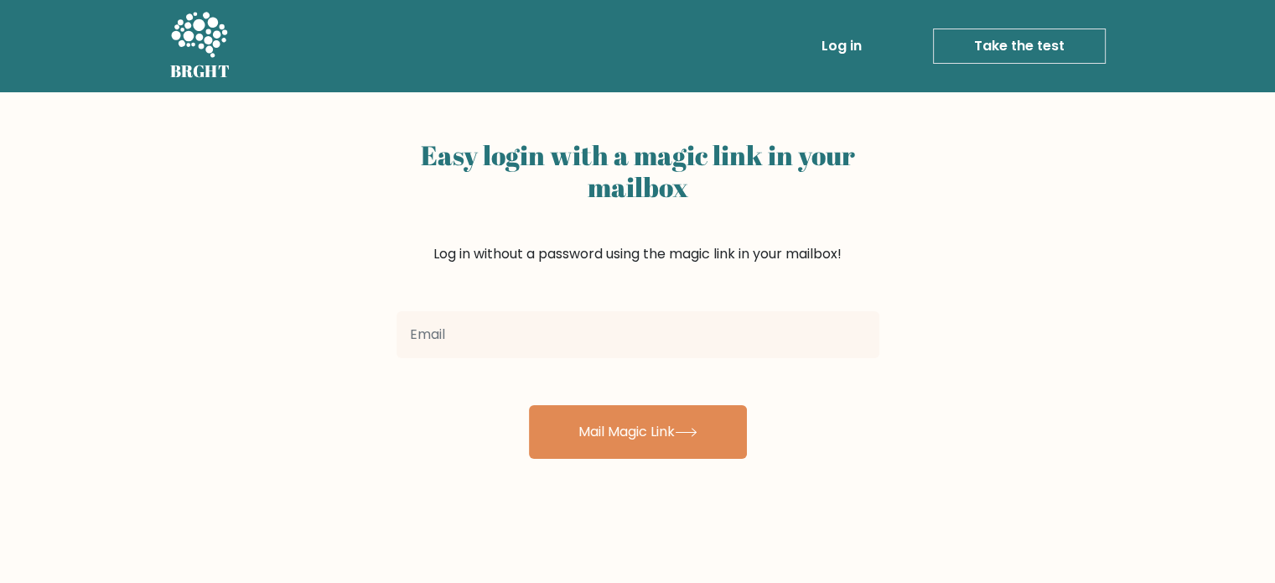
click at [630, 343] on input "email" at bounding box center [637, 334] width 483 height 47
type input "diananeperte@gmail.com"
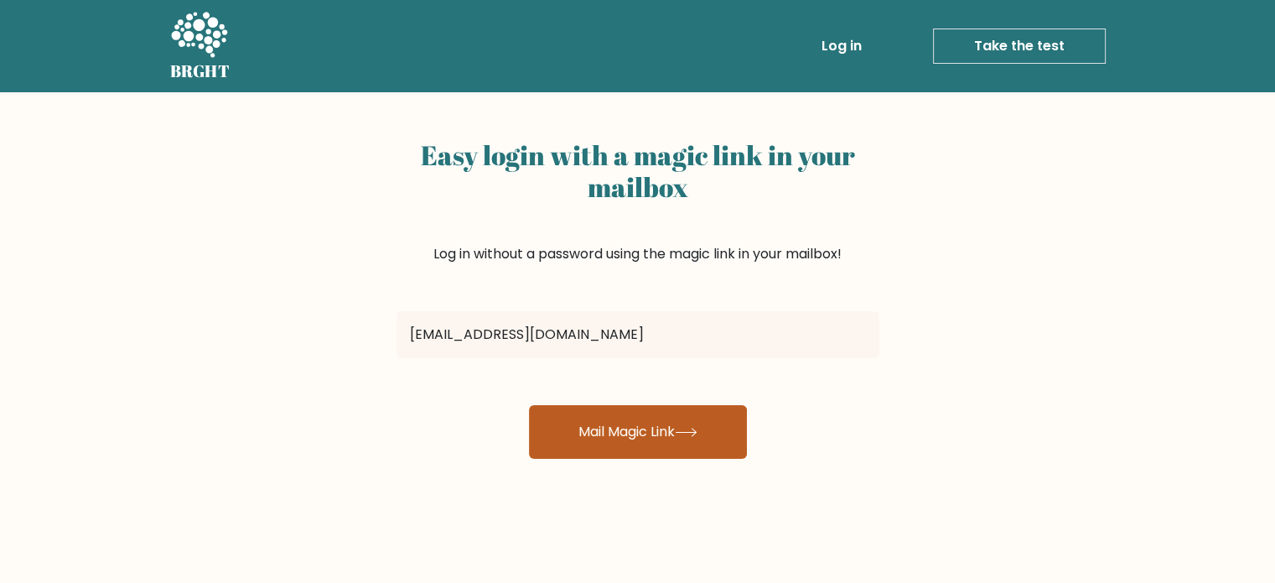
click at [643, 415] on button "Mail Magic Link" at bounding box center [638, 432] width 218 height 54
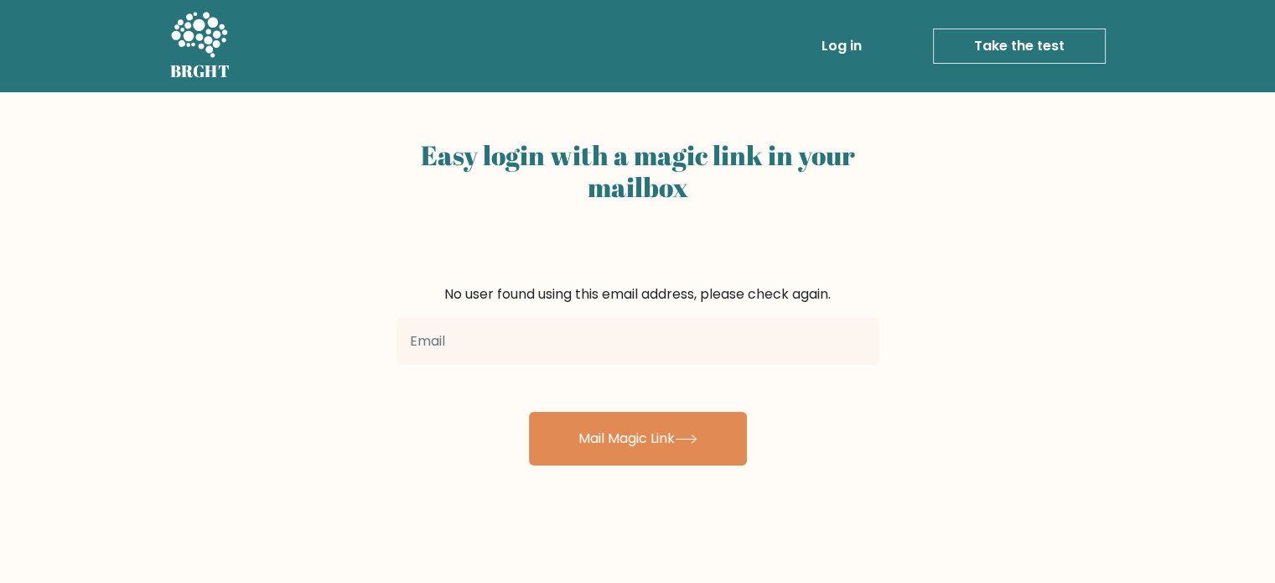
click at [1012, 47] on link "Take the test" at bounding box center [1019, 45] width 173 height 35
